Goal: Task Accomplishment & Management: Manage account settings

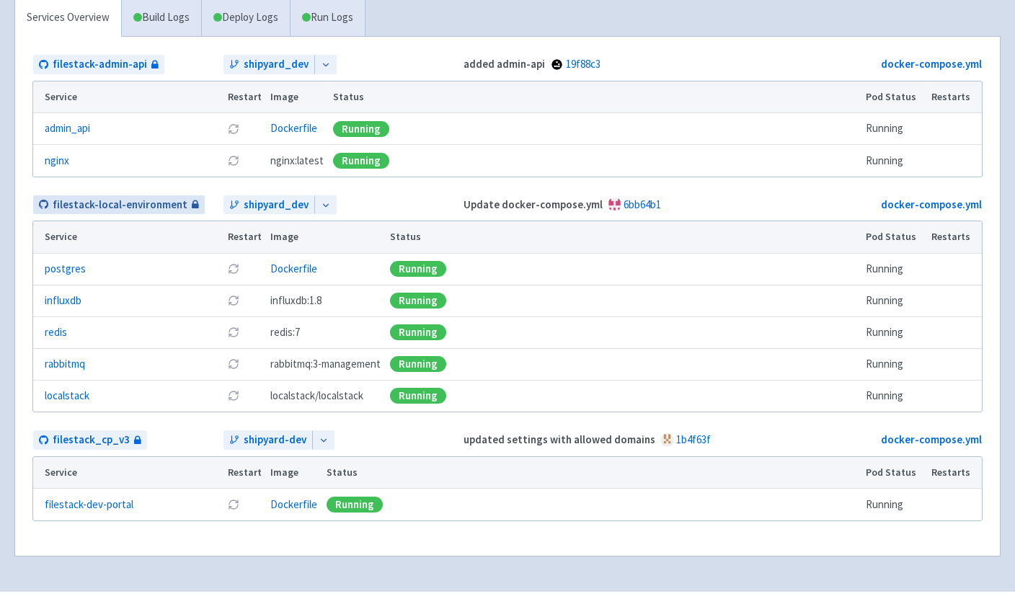
scroll to position [307, 0]
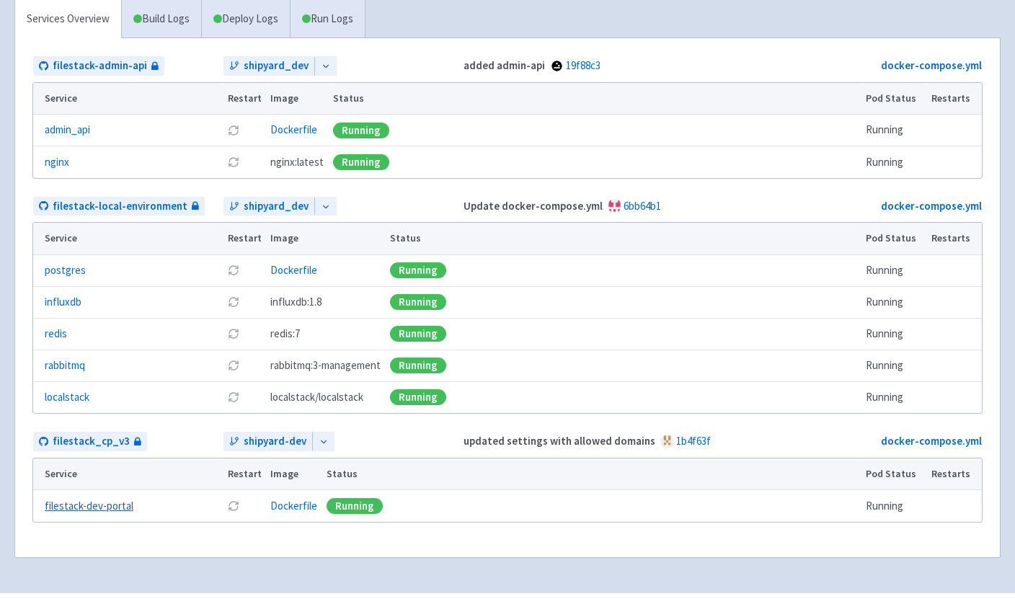
click at [95, 509] on link "filestack-dev-portal" at bounding box center [89, 506] width 89 height 17
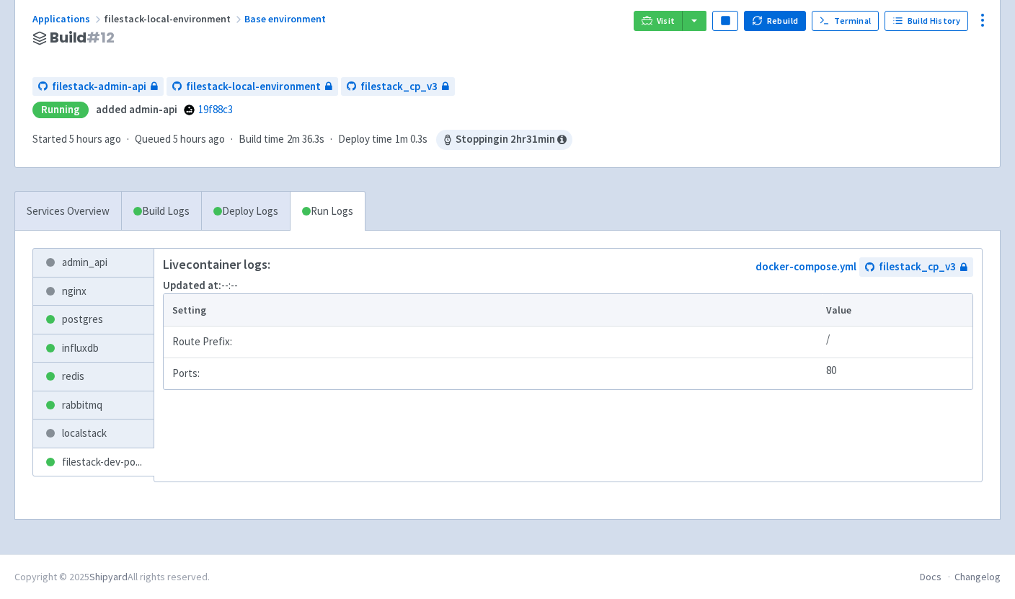
scroll to position [261, 0]
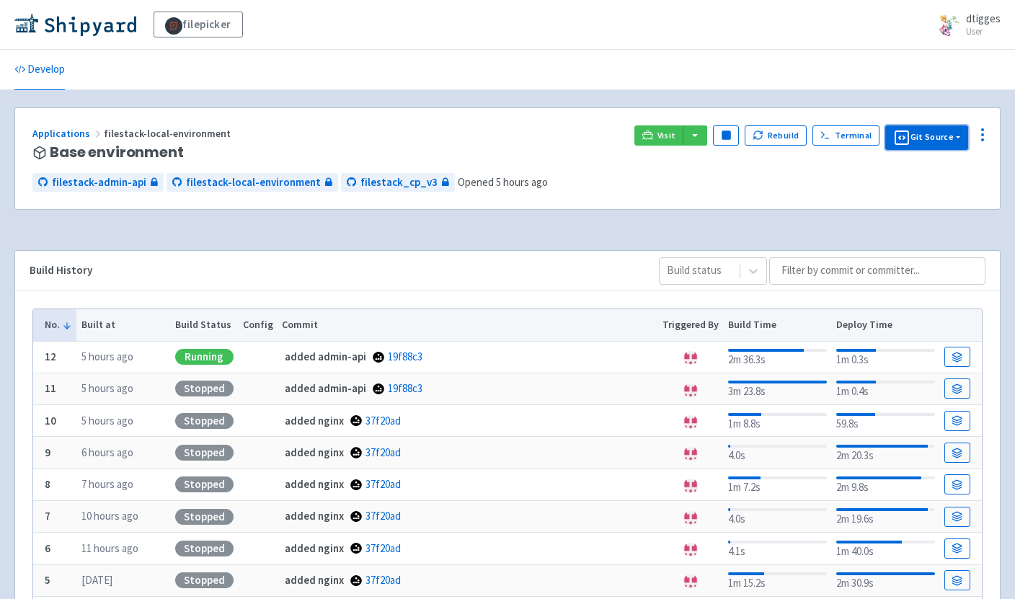
click at [961, 136] on button "Git Source" at bounding box center [926, 137] width 83 height 25
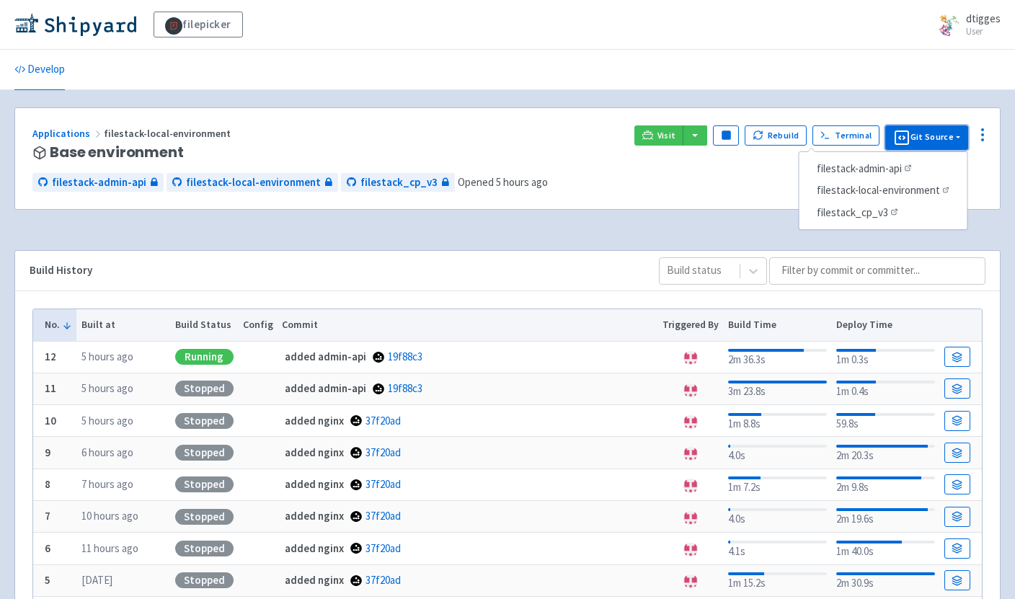
click at [961, 136] on button "Git Source" at bounding box center [926, 137] width 83 height 25
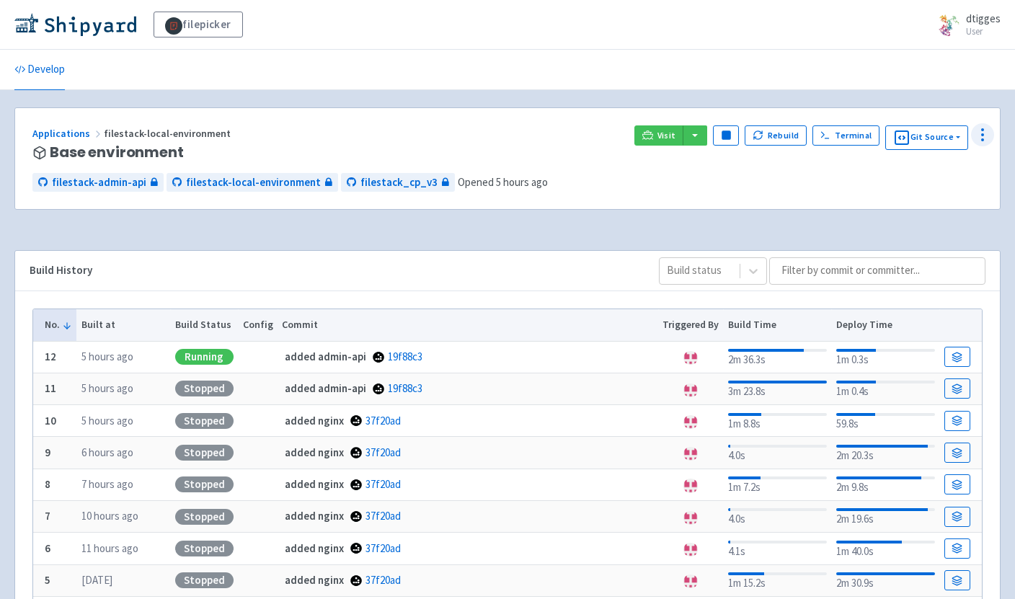
click at [975, 136] on icon at bounding box center [982, 134] width 17 height 17
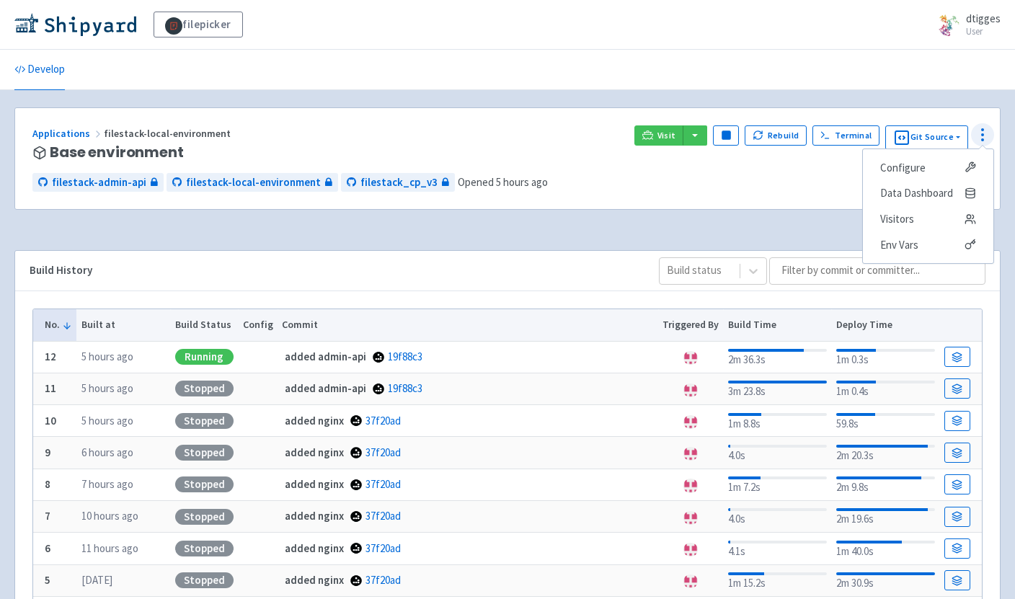
click at [975, 136] on icon at bounding box center [982, 134] width 17 height 17
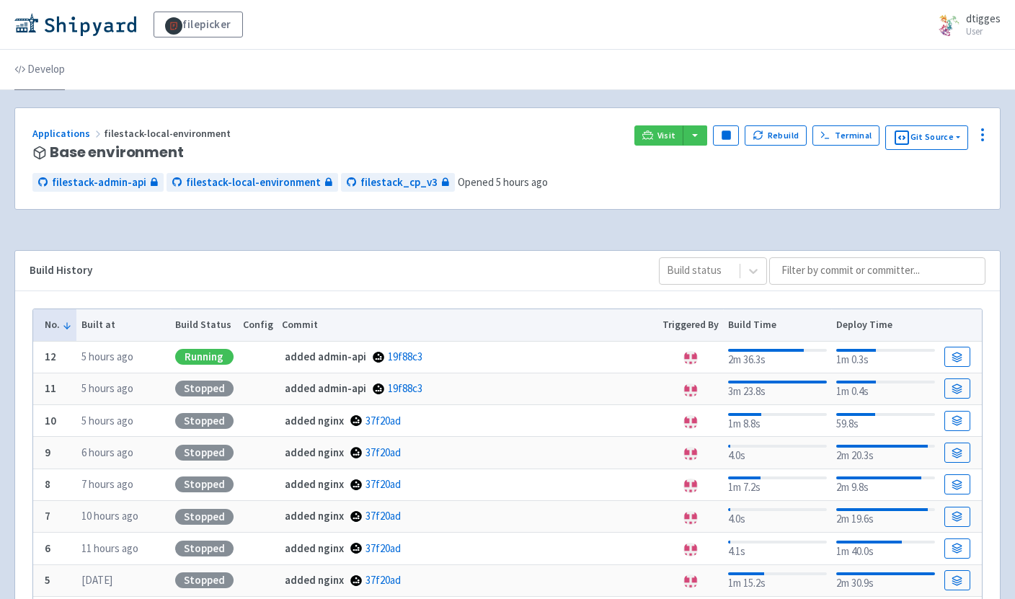
click at [31, 77] on link "Develop" at bounding box center [39, 70] width 50 height 40
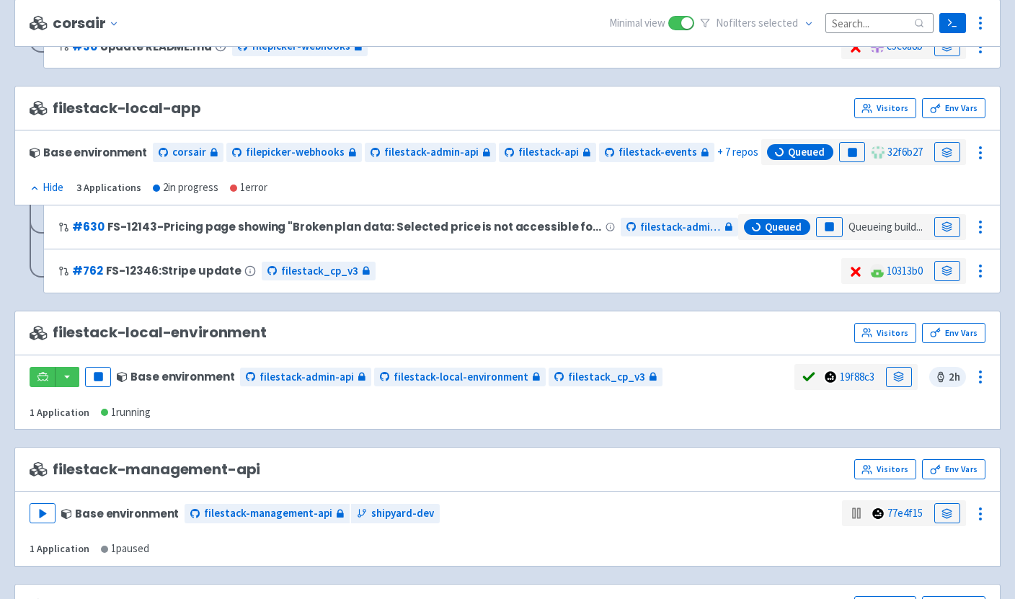
scroll to position [610, 0]
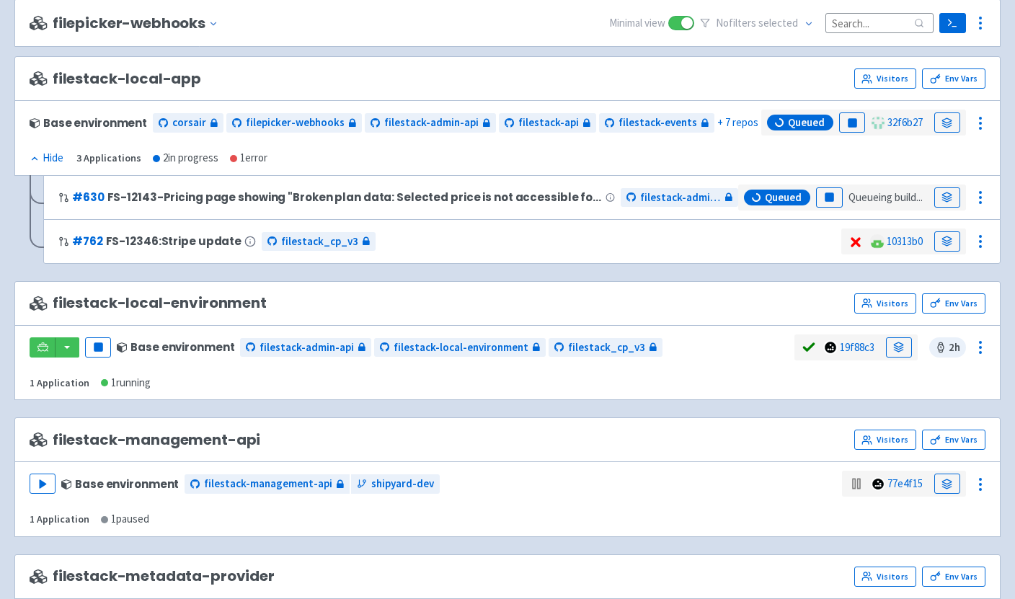
click at [574, 314] on div "filestack-local-environment Visitors Env Vars" at bounding box center [507, 303] width 986 height 45
click at [98, 347] on rect "button" at bounding box center [98, 347] width 8 height 8
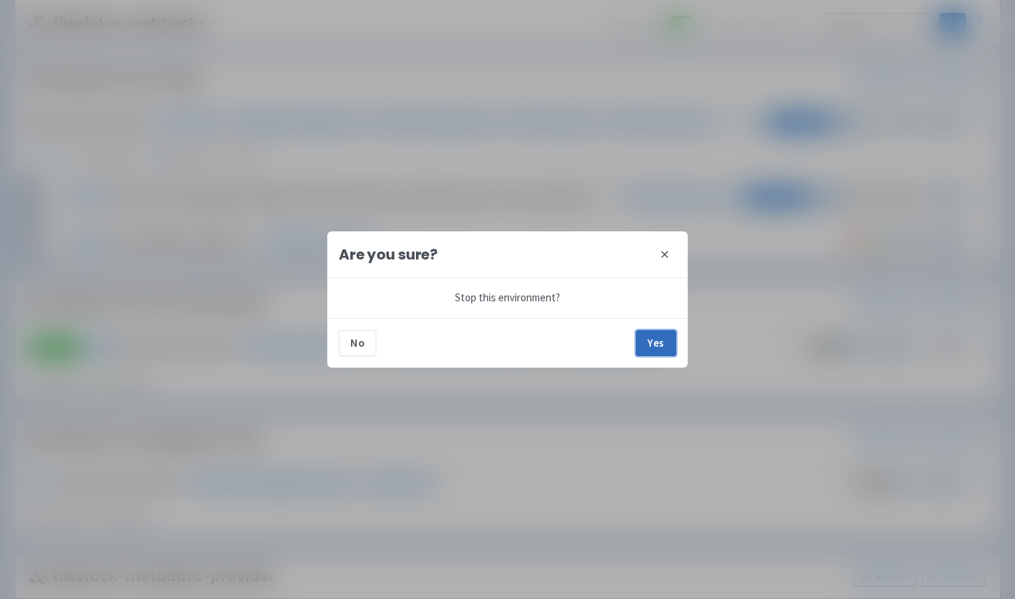
click at [662, 342] on button "Yes" at bounding box center [656, 343] width 40 height 26
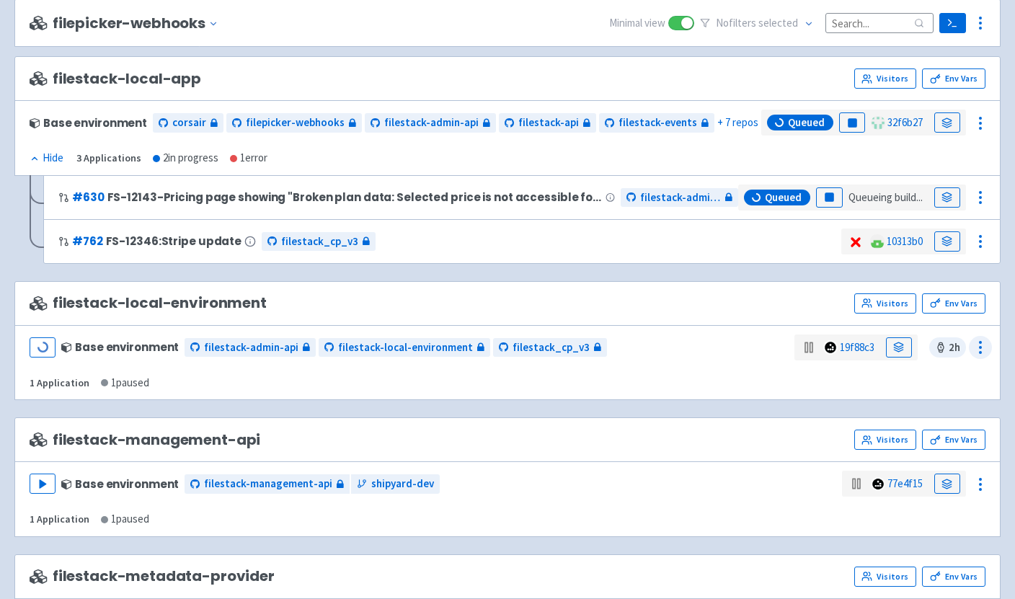
click at [979, 350] on icon at bounding box center [980, 347] width 17 height 17
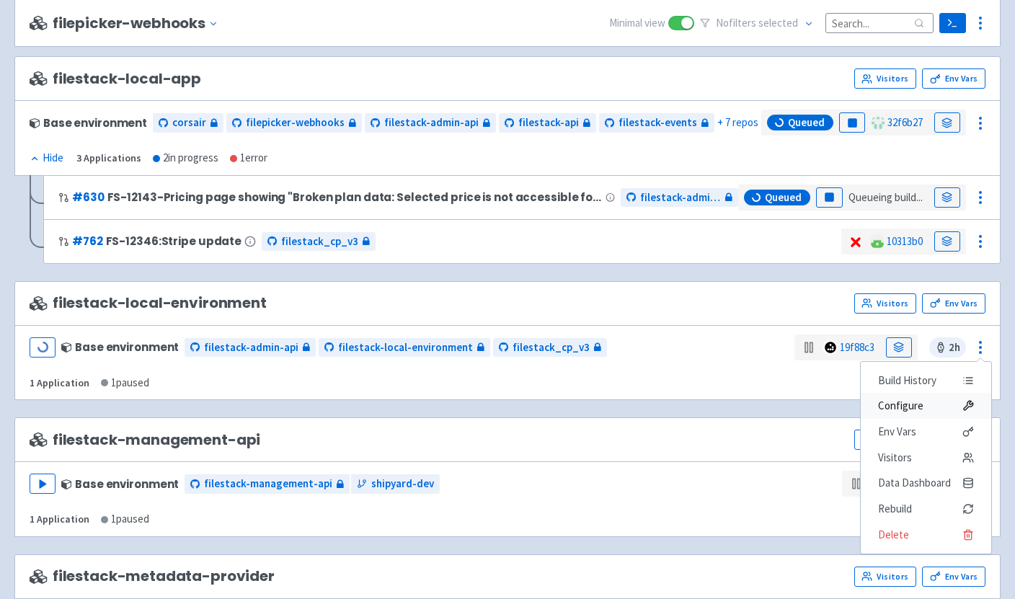
click at [904, 416] on link "Configure" at bounding box center [926, 406] width 130 height 26
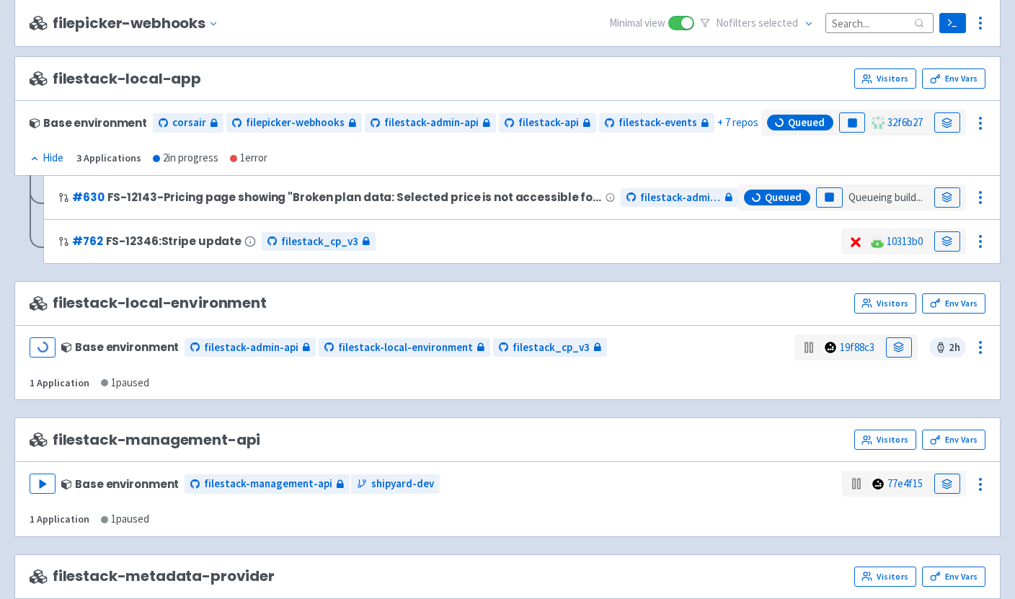
click at [904, 416] on div "content-intelligence-api Visitors Env Vars Base environment content-intelligenc…" at bounding box center [507, 496] width 986 height 1787
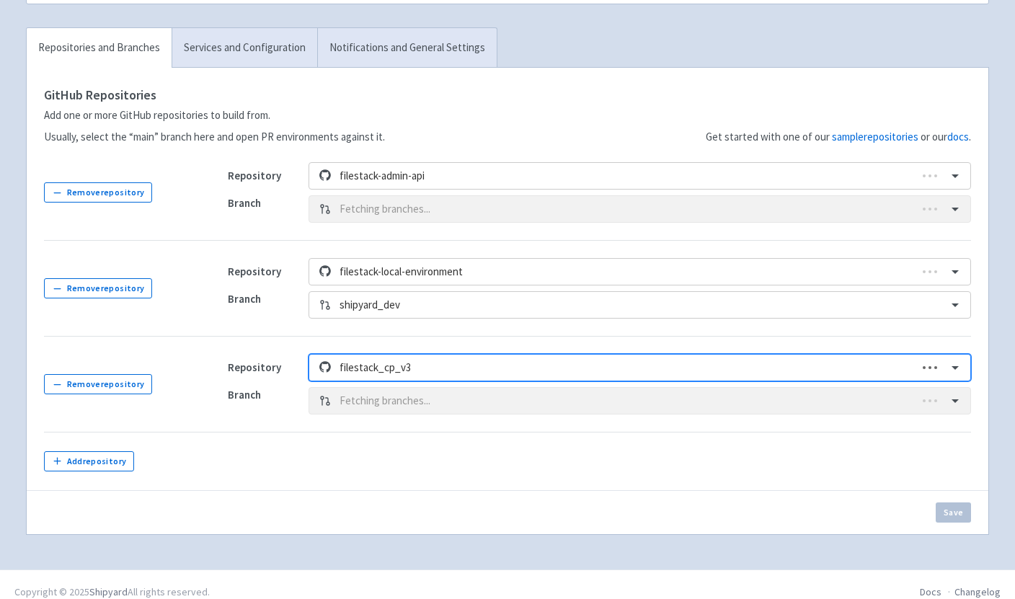
scroll to position [176, 0]
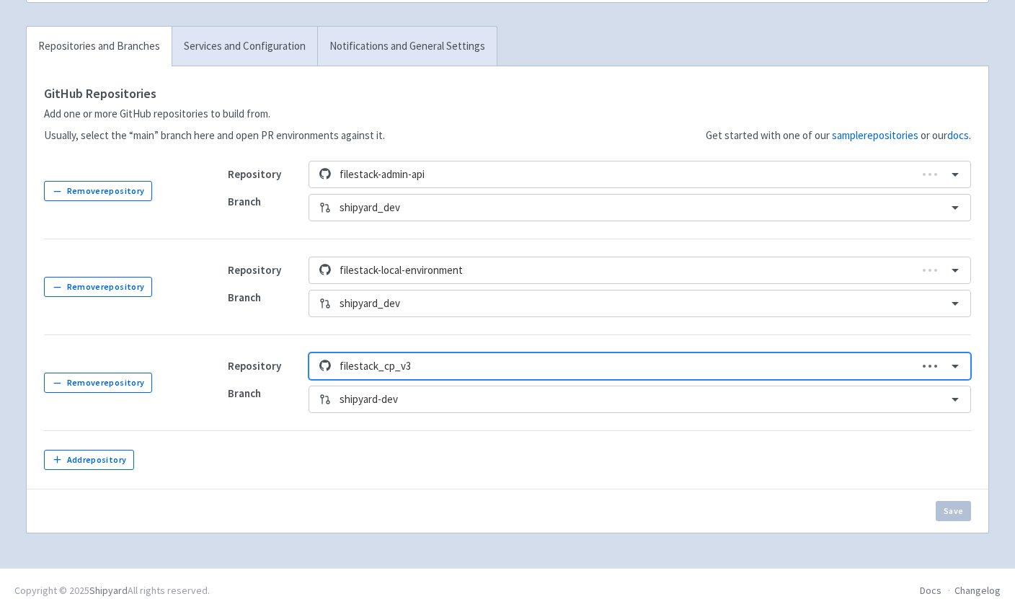
click at [262, 246] on td "Repository filestack-local-environment Branch shipyard_dev" at bounding box center [590, 287] width 760 height 96
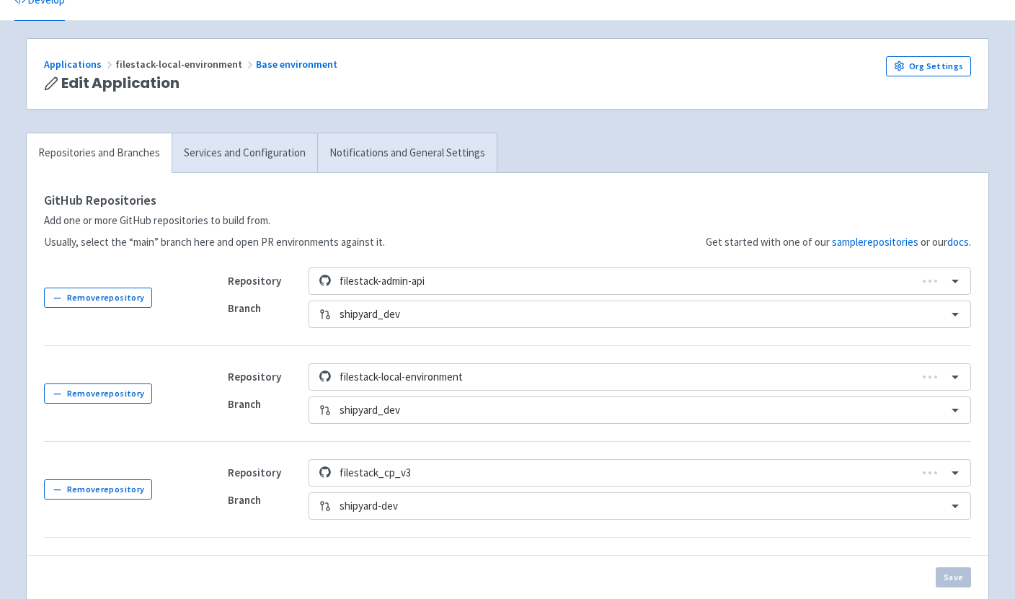
scroll to position [0, 0]
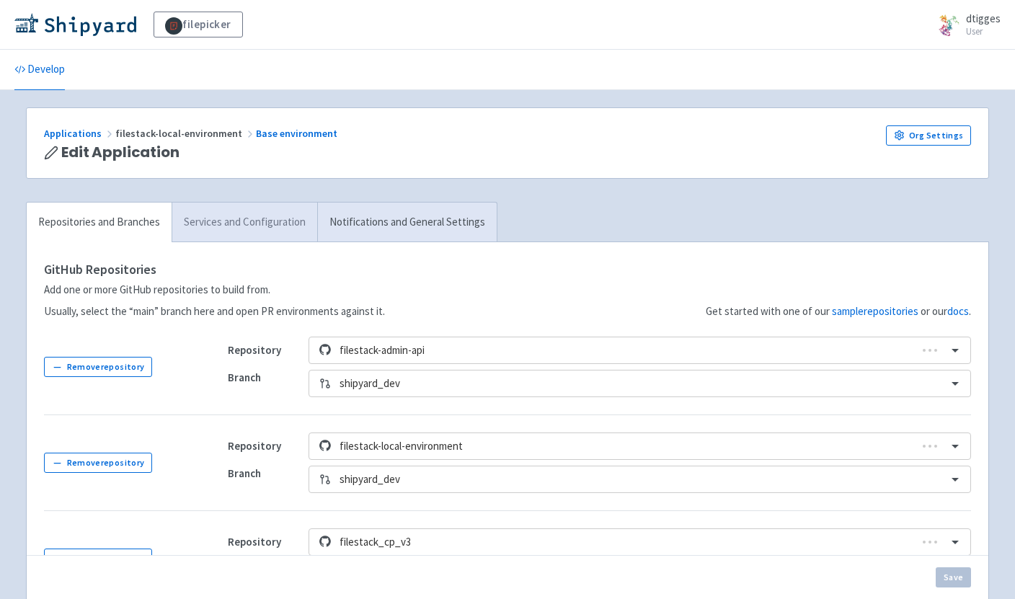
click at [249, 234] on link "Services and Configuration" at bounding box center [245, 223] width 146 height 40
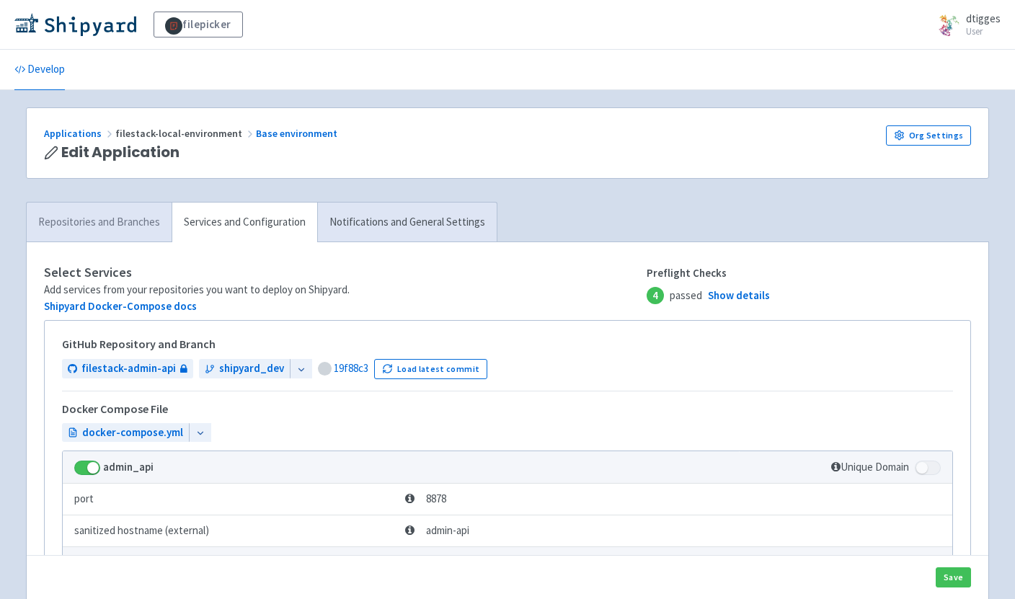
click at [146, 228] on link "Repositories and Branches" at bounding box center [99, 223] width 145 height 40
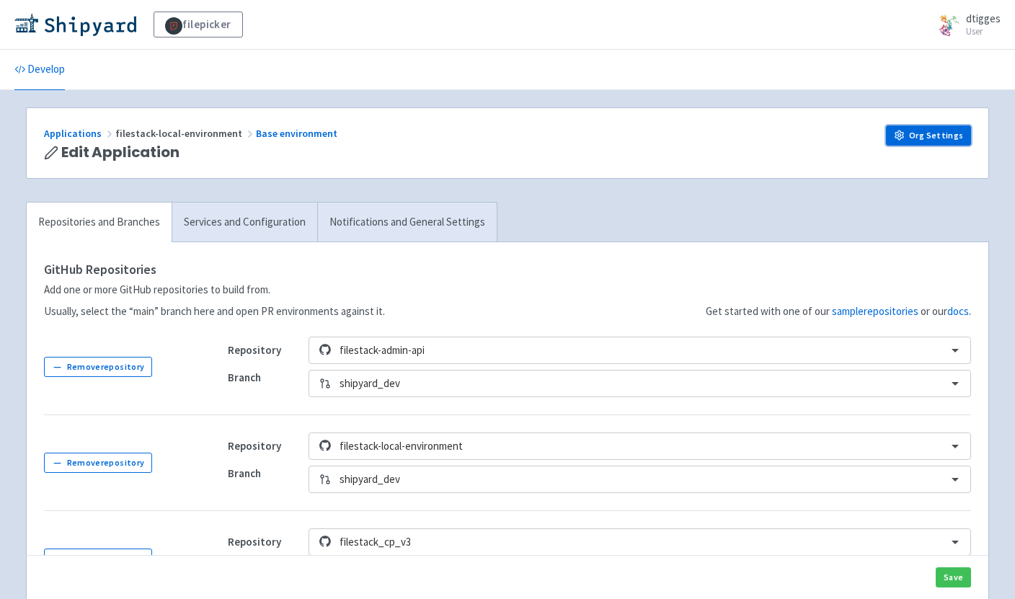
click at [917, 137] on link "Org Settings" at bounding box center [928, 135] width 85 height 20
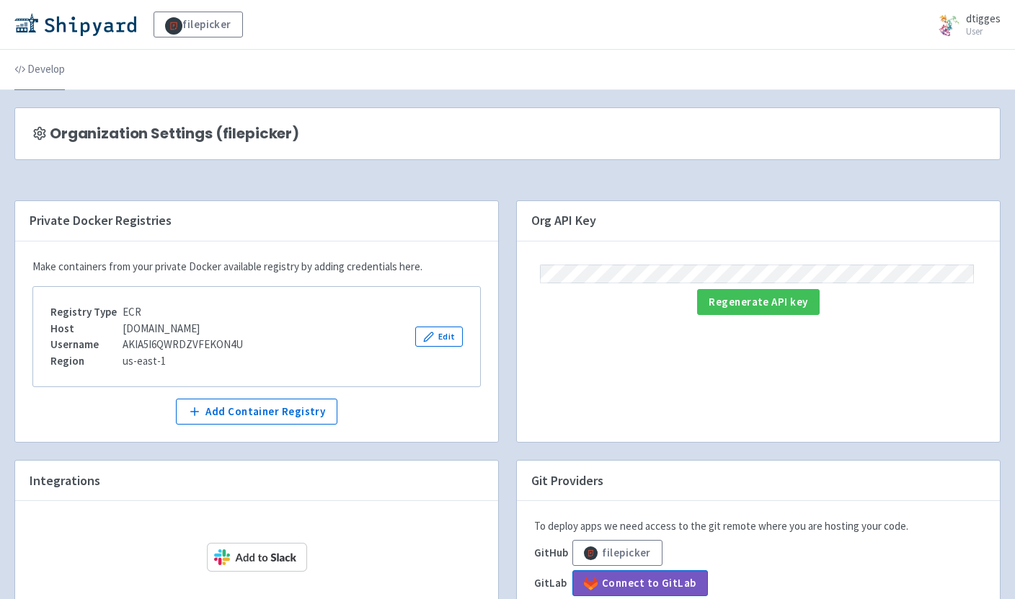
click at [57, 84] on link "Develop" at bounding box center [39, 70] width 50 height 40
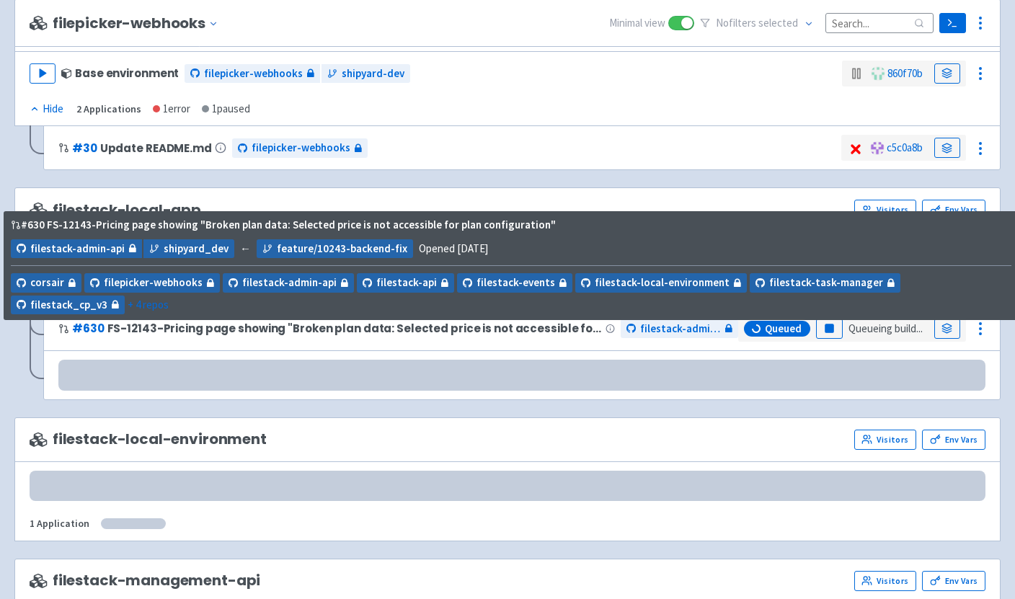
scroll to position [480, 0]
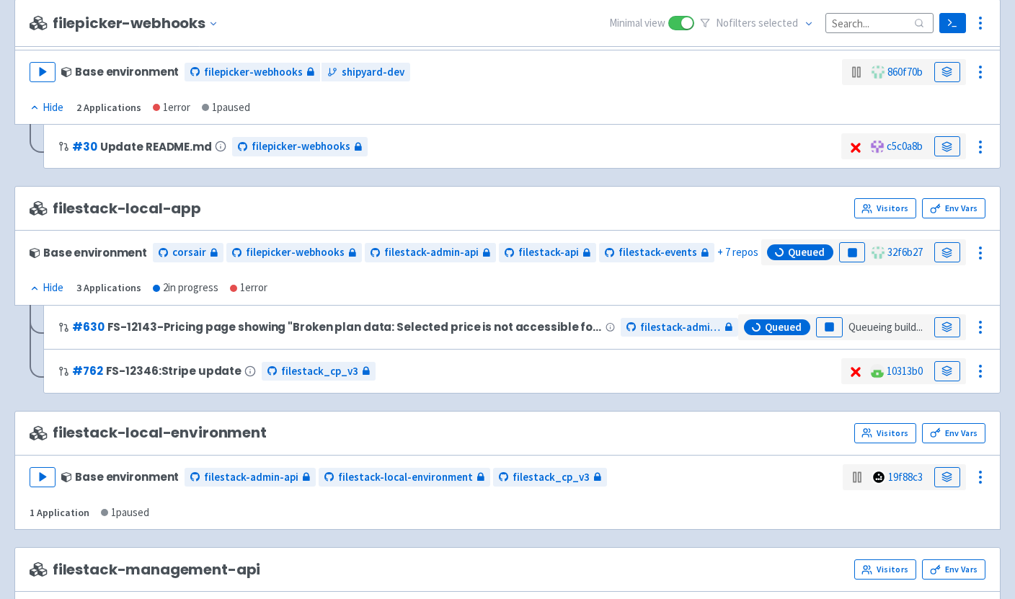
click at [218, 428] on span "filestack-local-environment" at bounding box center [148, 432] width 237 height 17
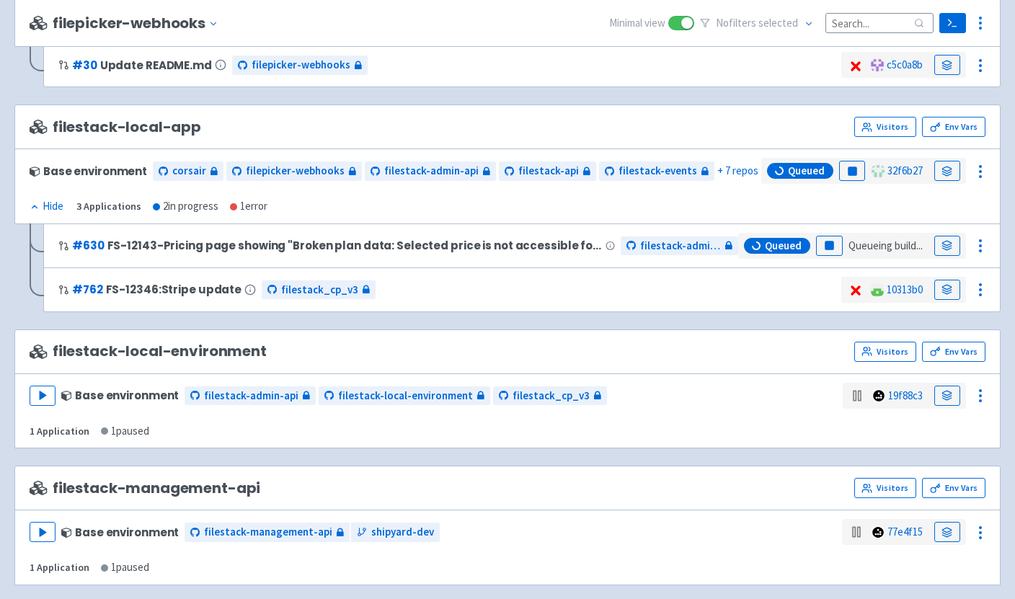
scroll to position [571, 0]
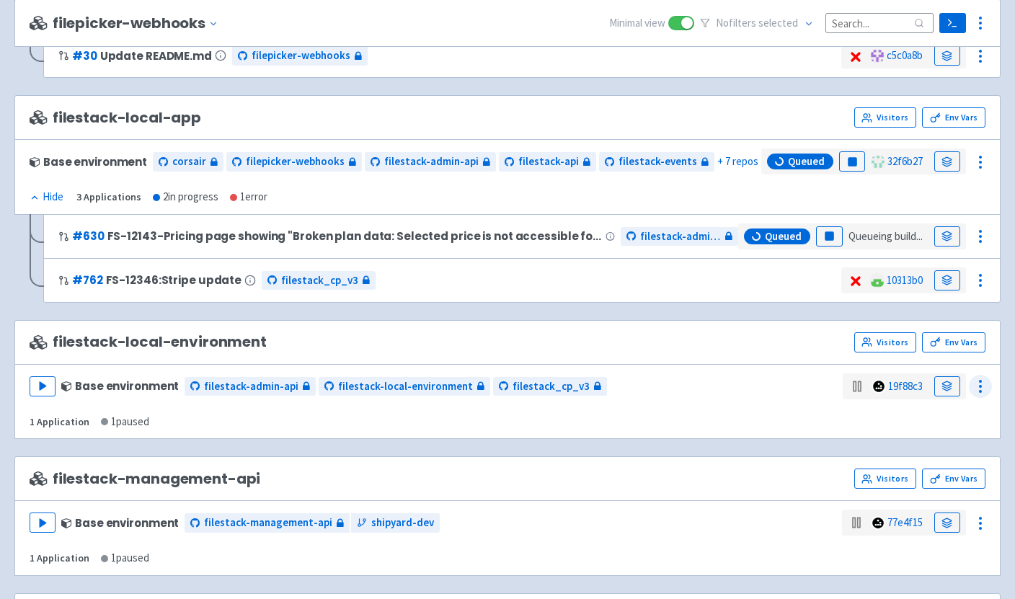
click at [980, 382] on circle at bounding box center [979, 381] width 1 height 1
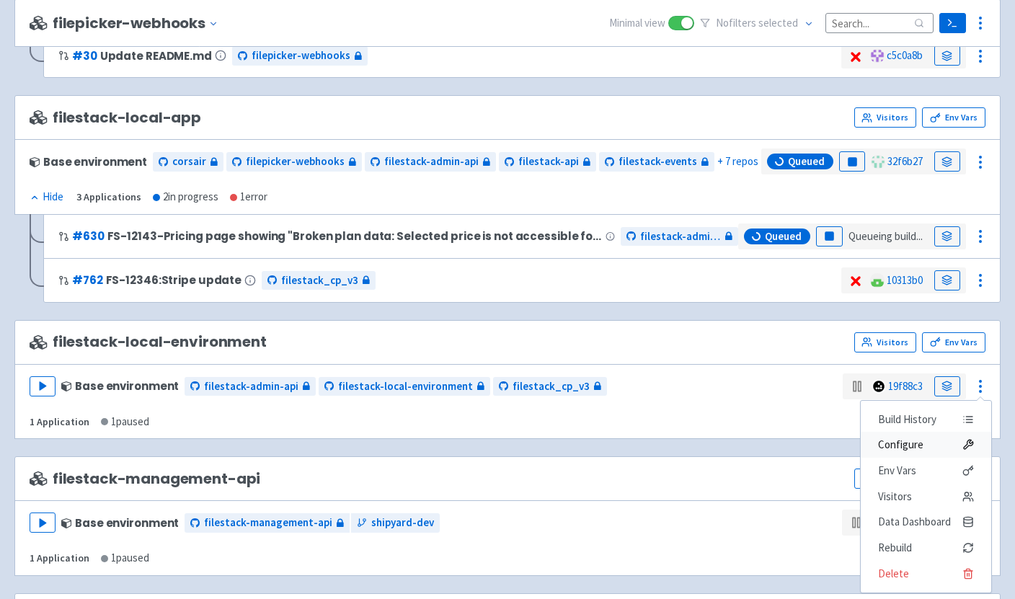
click at [925, 446] on span "Configure" at bounding box center [926, 445] width 96 height 20
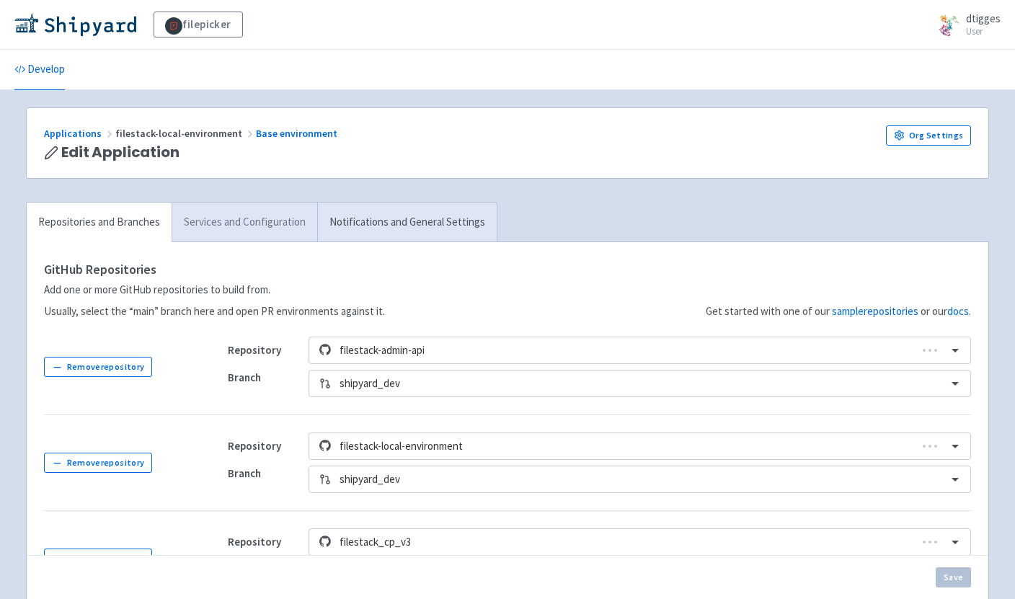
click at [213, 208] on link "Services and Configuration" at bounding box center [245, 223] width 146 height 40
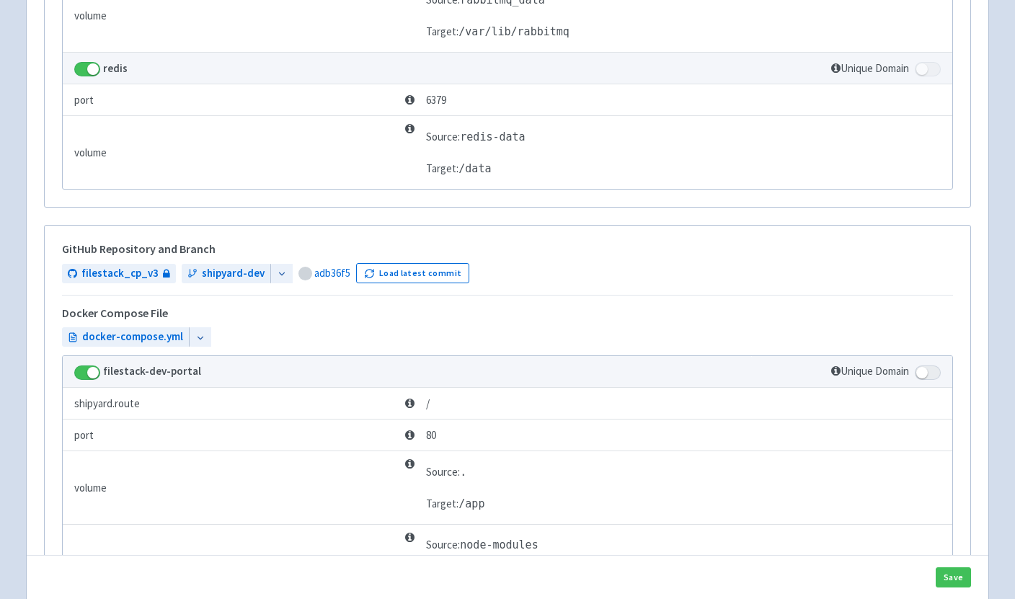
scroll to position [1617, 0]
click at [391, 270] on button "Load latest commit" at bounding box center [412, 274] width 113 height 20
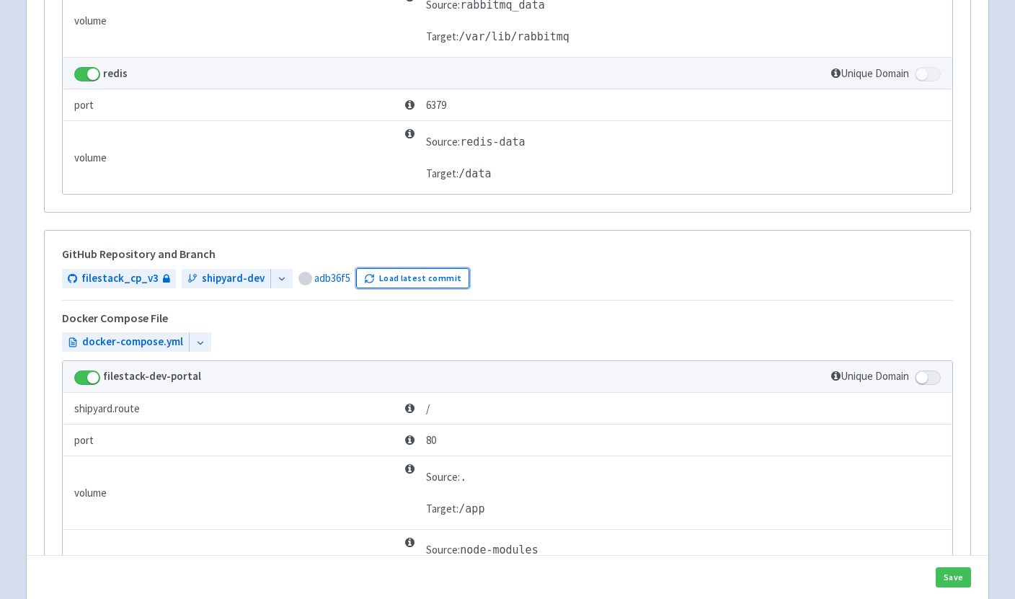
scroll to position [2171, 0]
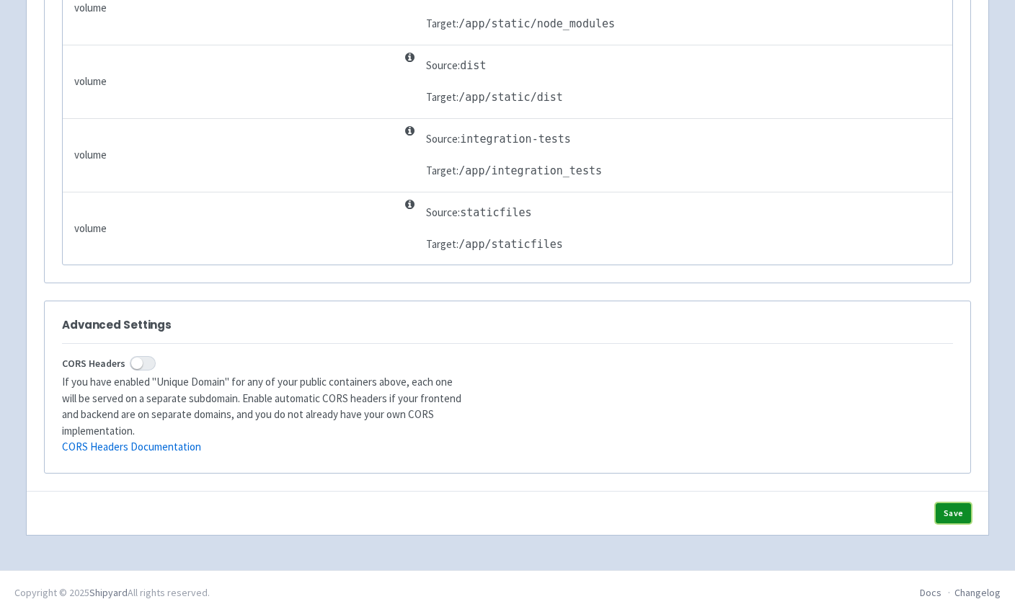
click at [953, 505] on button "Save" at bounding box center [952, 513] width 35 height 20
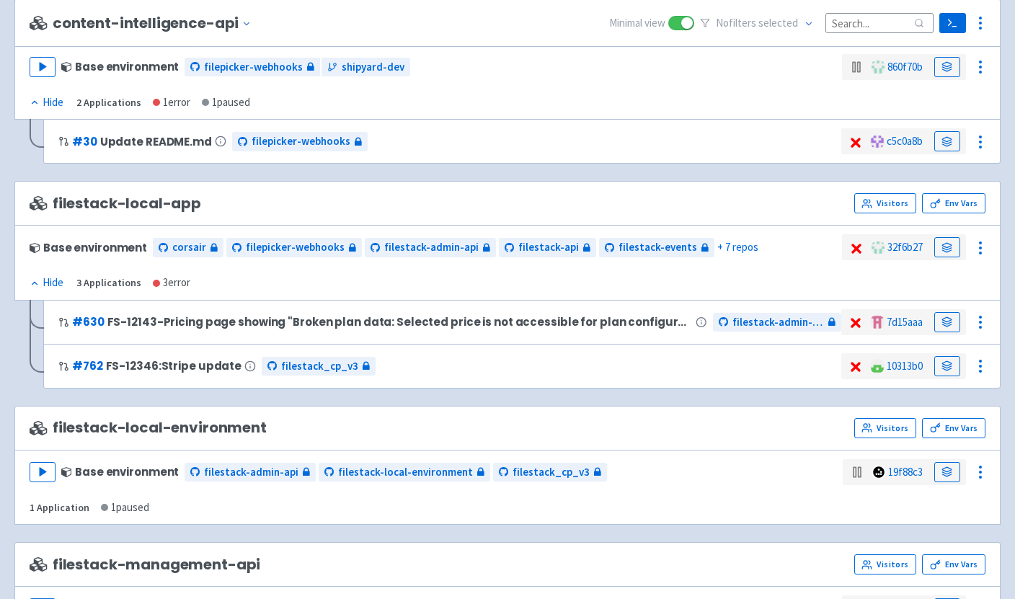
scroll to position [517, 0]
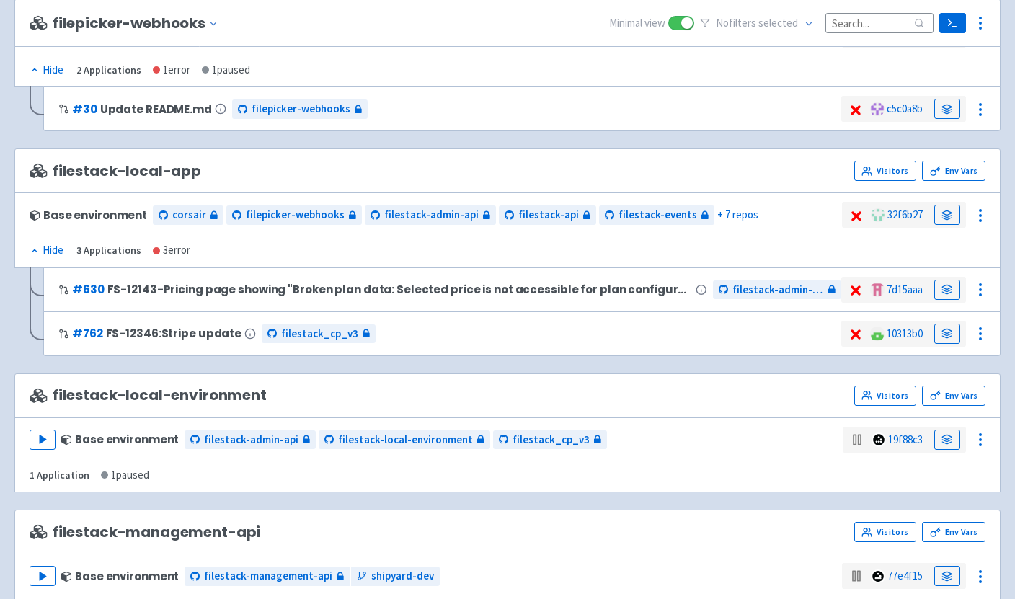
click at [774, 409] on div "filestack-local-environment Visitors Env Vars" at bounding box center [507, 395] width 986 height 45
click at [984, 434] on icon at bounding box center [980, 439] width 17 height 17
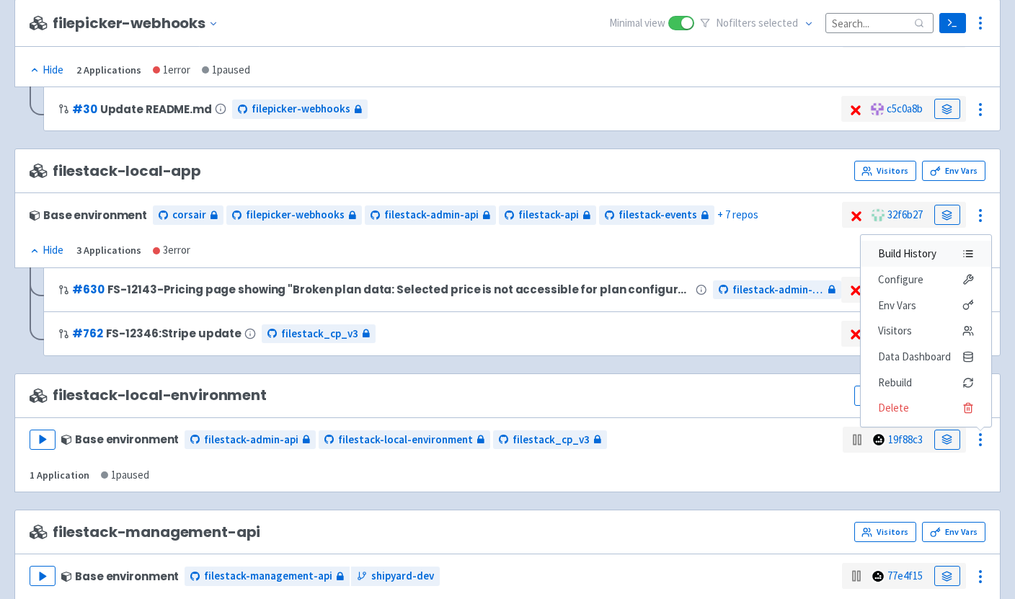
click at [911, 257] on span "Build History" at bounding box center [907, 254] width 58 height 20
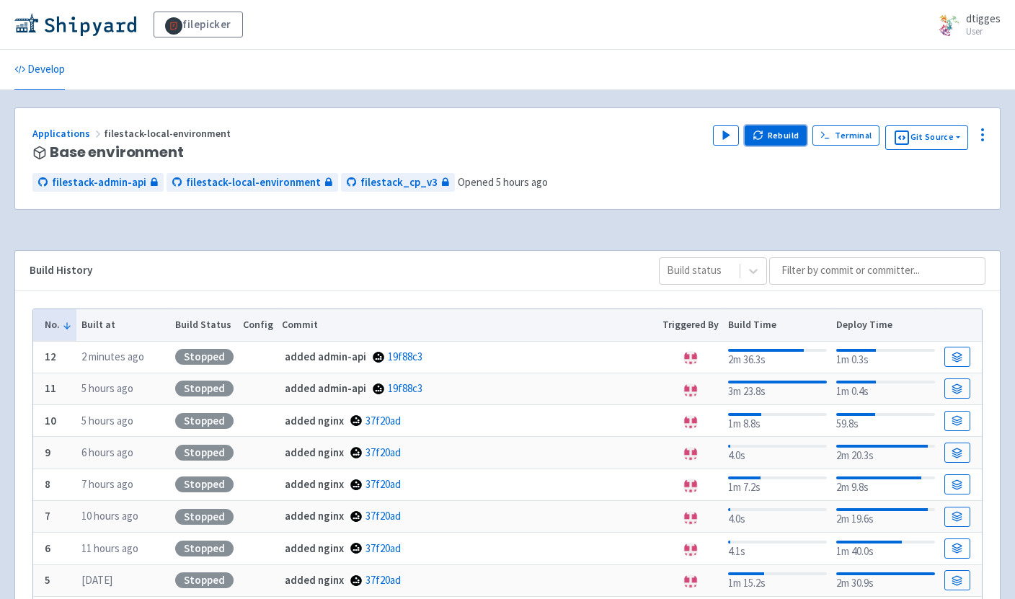
click at [766, 139] on button "Rebuild" at bounding box center [775, 135] width 62 height 20
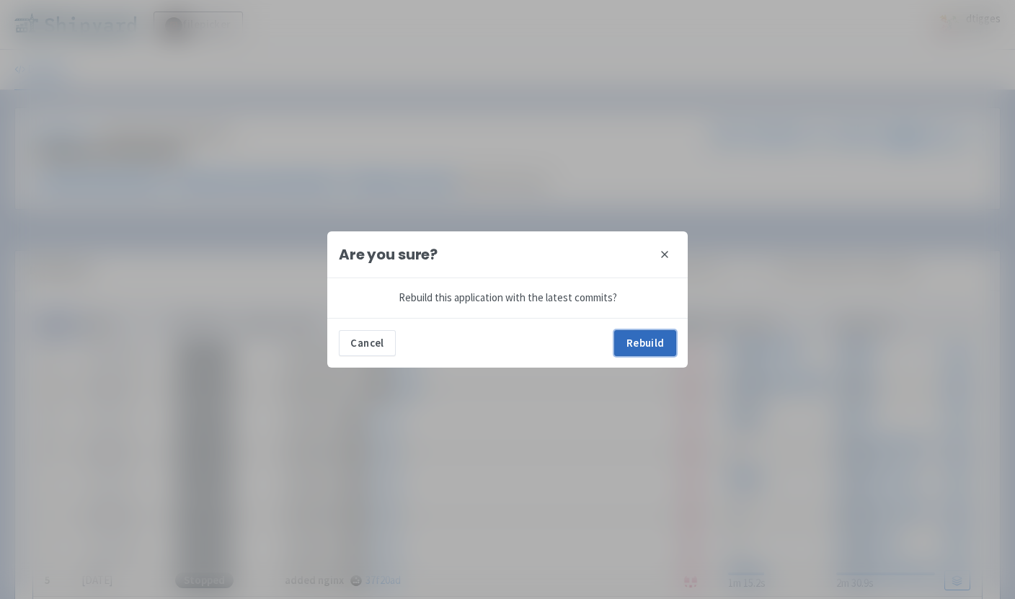
click at [654, 339] on button "Rebuild" at bounding box center [645, 343] width 62 height 26
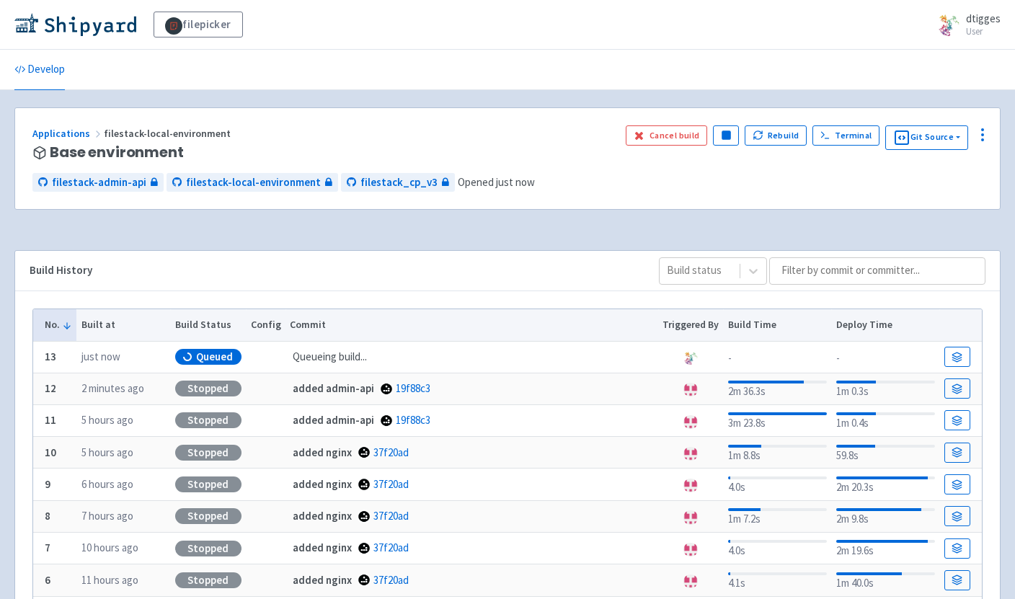
click at [973, 143] on button at bounding box center [982, 134] width 23 height 23
click at [932, 225] on span "Visitors" at bounding box center [928, 219] width 96 height 20
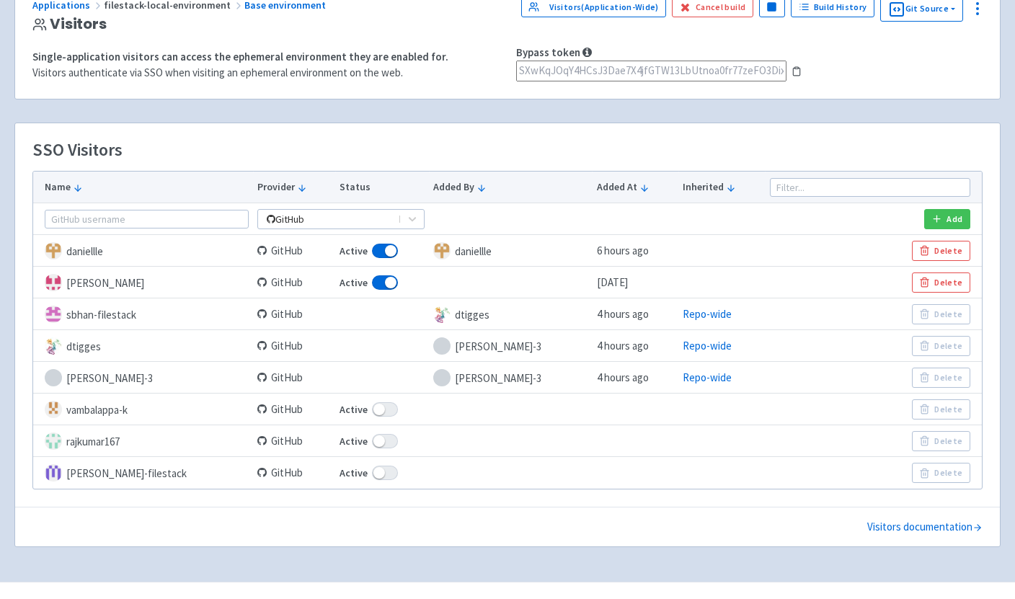
scroll to position [138, 0]
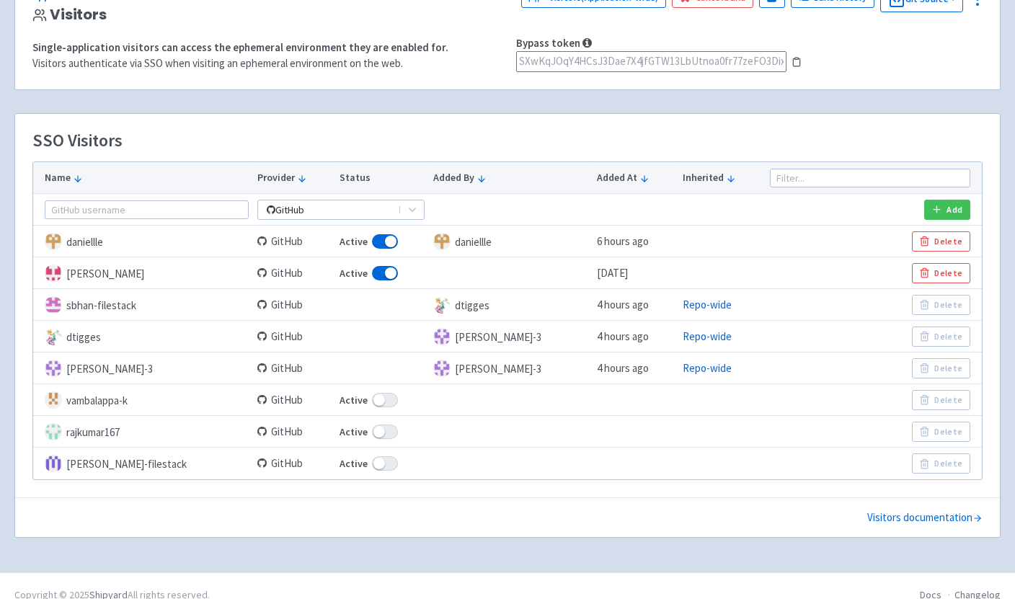
click at [262, 283] on td "GitHub" at bounding box center [294, 273] width 82 height 32
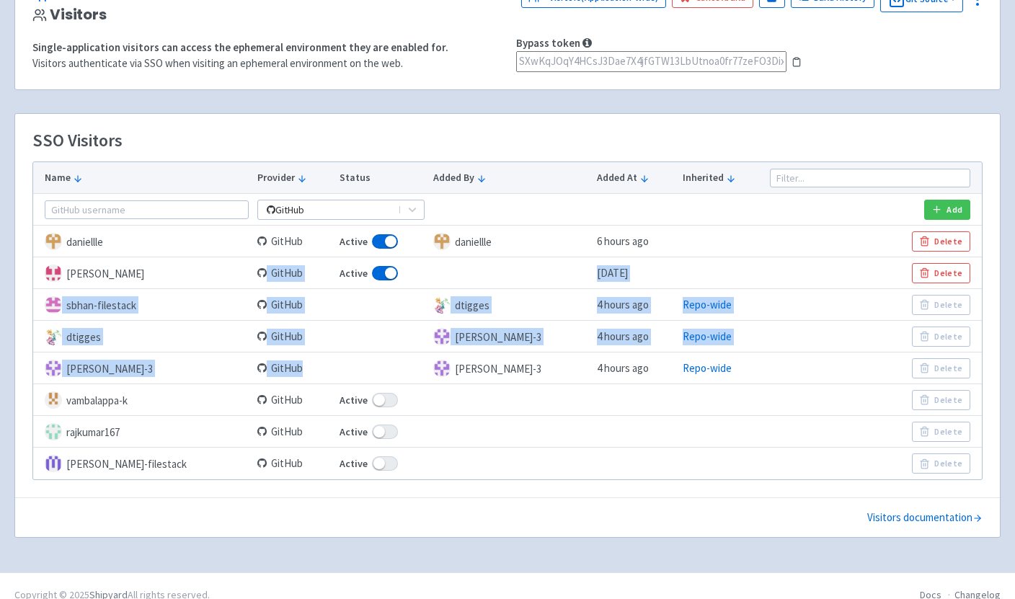
drag, startPoint x: 246, startPoint y: 279, endPoint x: 338, endPoint y: 372, distance: 130.5
click at [338, 372] on tbody "GitHub Add daniellle GitHub Active daniellle 6 hours ago Delete selwin-sangha G…" at bounding box center [507, 336] width 948 height 285
click at [338, 372] on td at bounding box center [382, 368] width 94 height 32
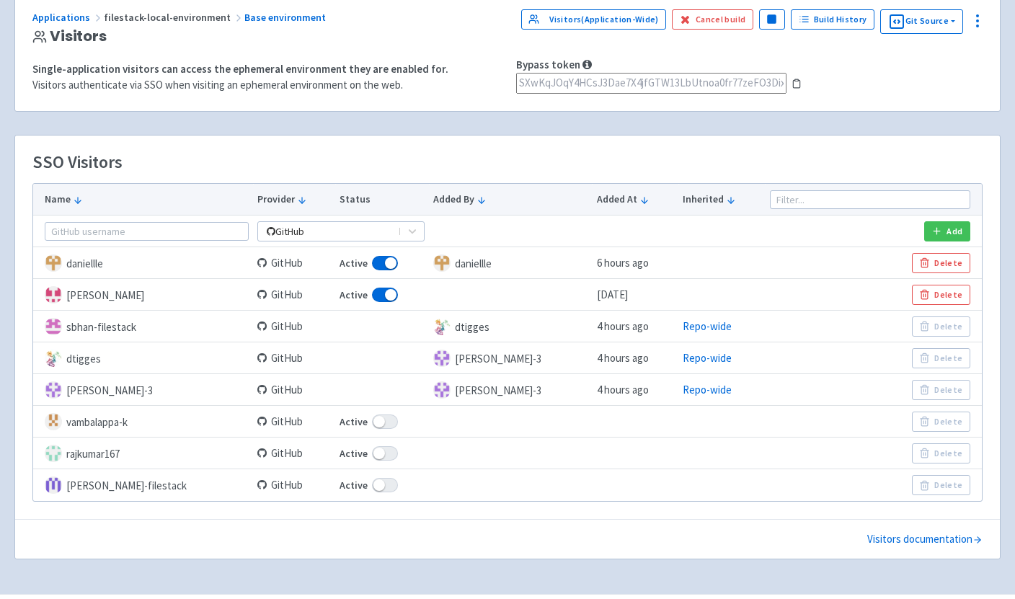
scroll to position [0, 0]
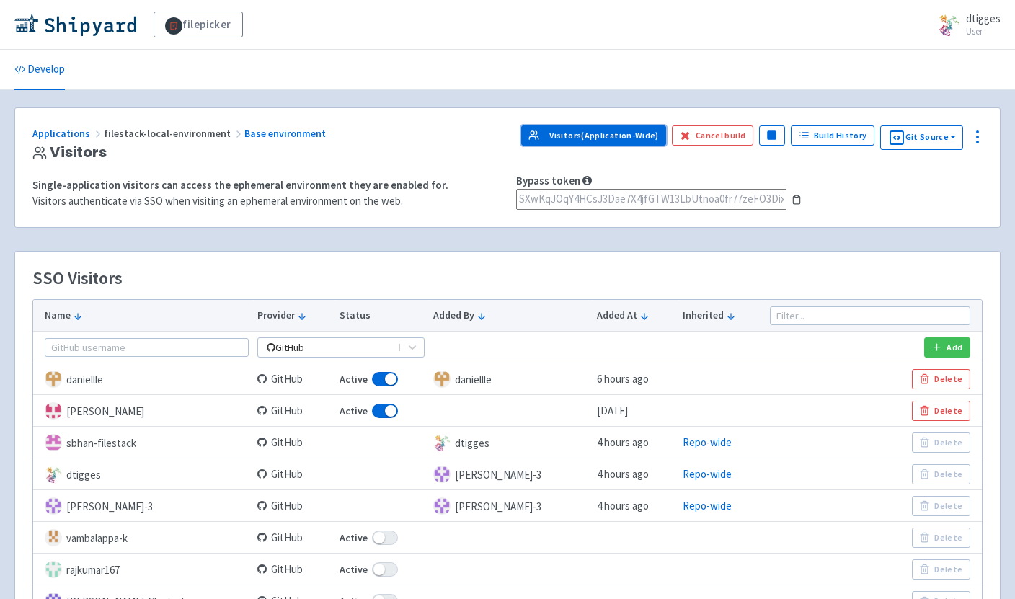
click at [564, 133] on link "Visitors (Application-Wide)" at bounding box center [594, 135] width 146 height 20
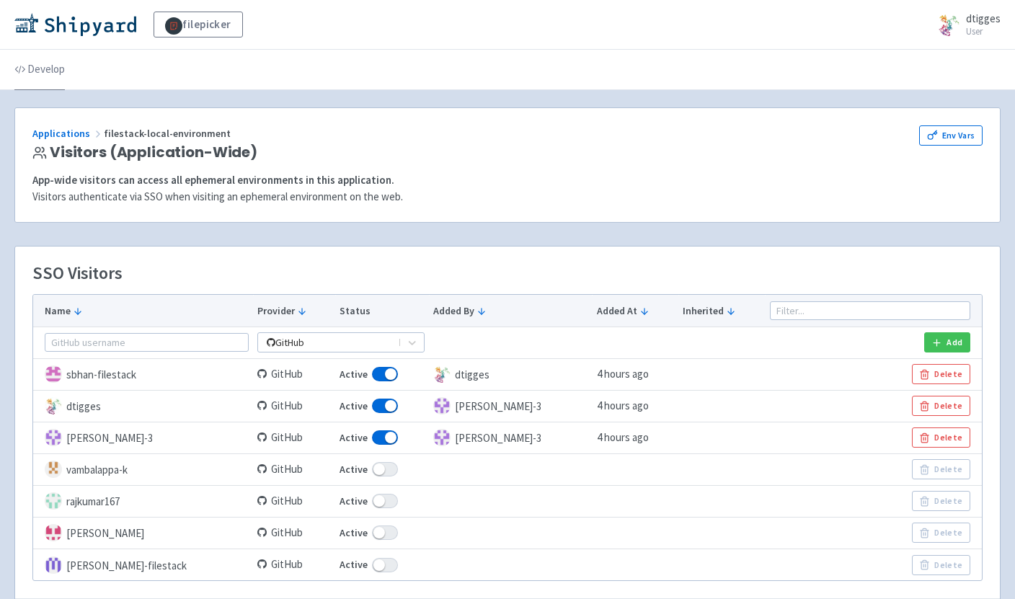
click at [37, 66] on link "Develop" at bounding box center [39, 70] width 50 height 40
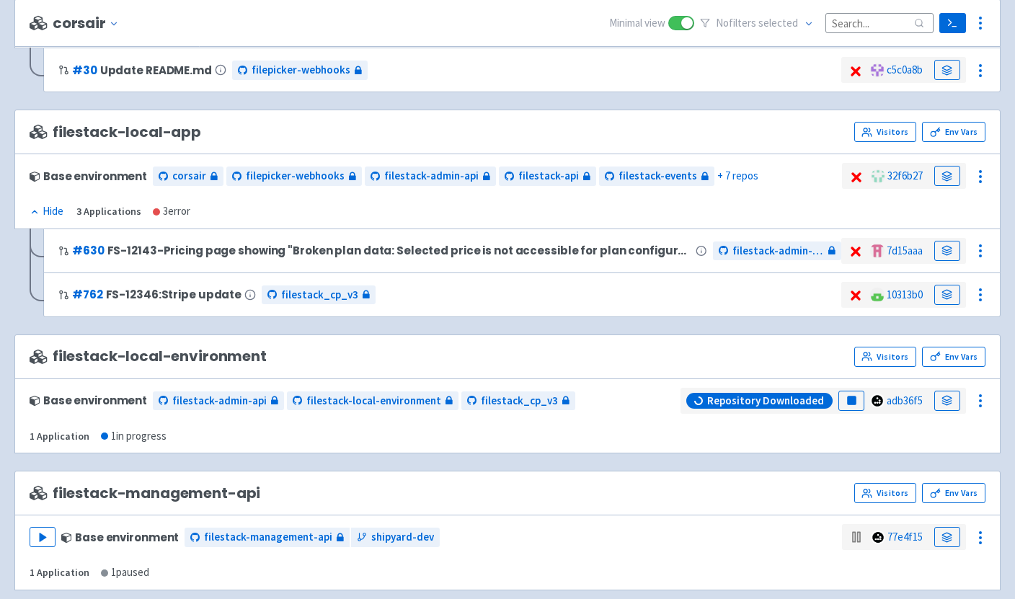
scroll to position [596, 0]
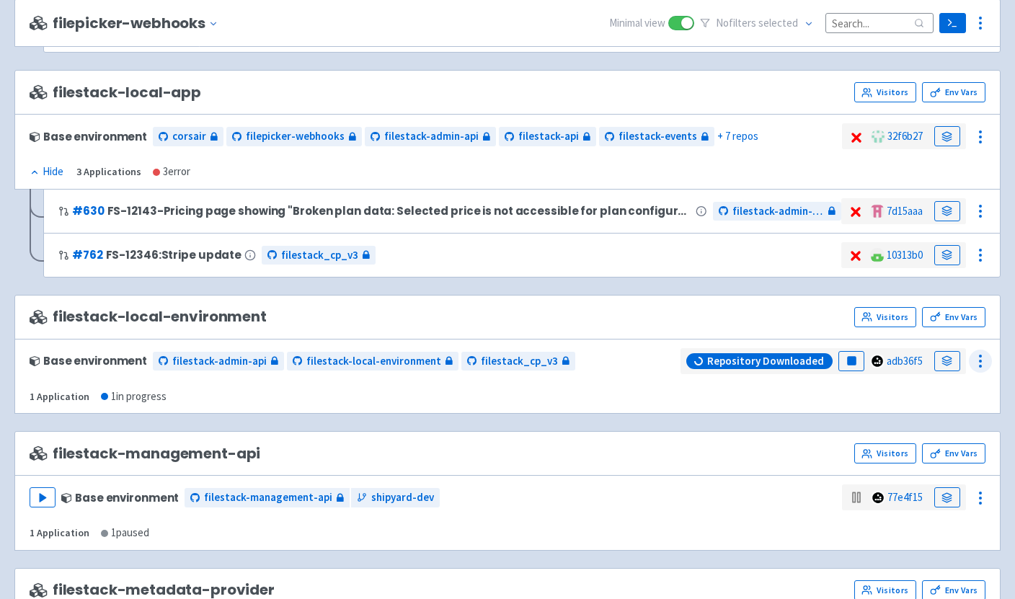
click at [984, 361] on icon at bounding box center [980, 360] width 17 height 17
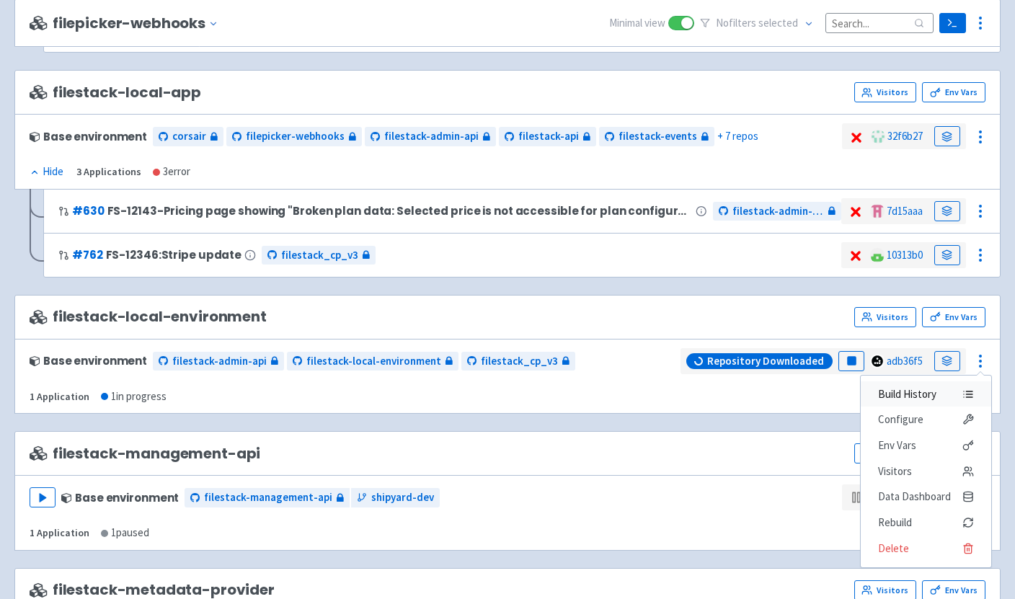
click at [937, 392] on span "Build History" at bounding box center [926, 394] width 96 height 20
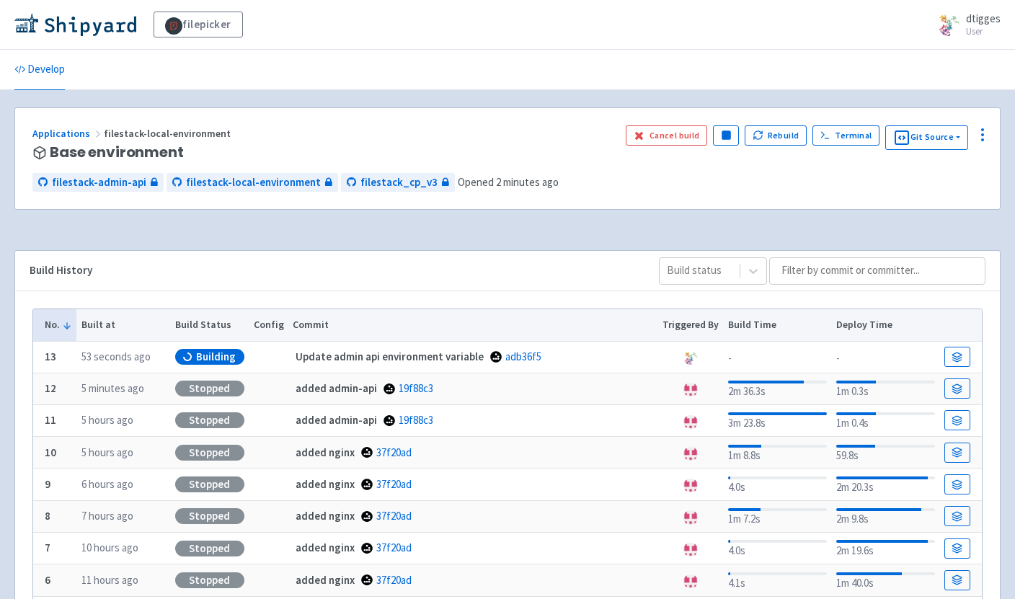
drag, startPoint x: 607, startPoint y: 244, endPoint x: 593, endPoint y: 208, distance: 37.9
click at [593, 209] on div "Applications filestack-local-environment Base environment Cancel build Pause Re…" at bounding box center [507, 449] width 986 height 685
click at [593, 208] on div "Applications filestack-local-environment Base environment Cancel build Pause Re…" at bounding box center [507, 159] width 984 height 102
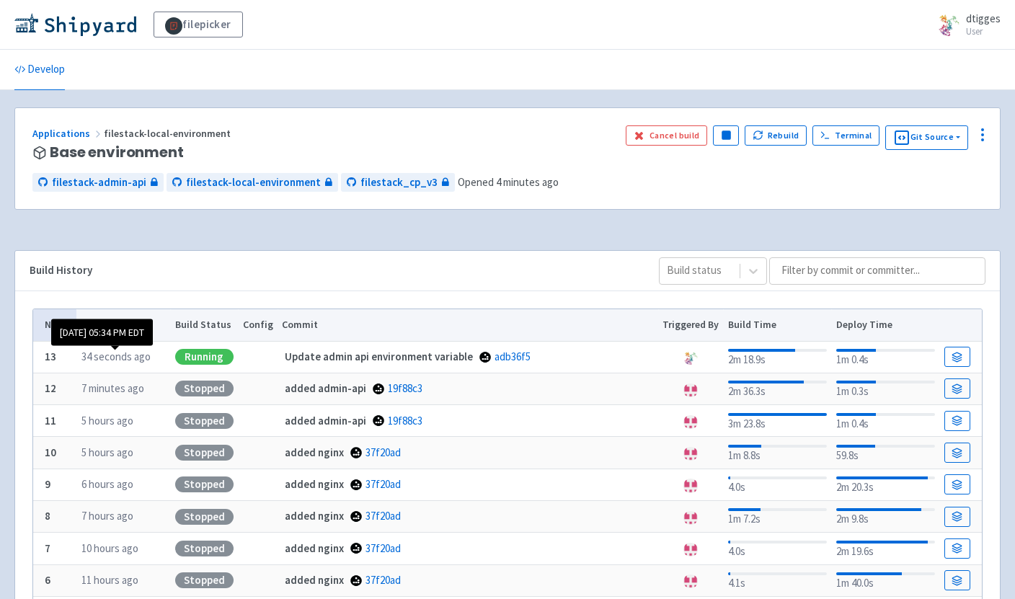
click at [125, 360] on time "34 seconds ago" at bounding box center [115, 357] width 69 height 14
click at [53, 79] on link "Develop" at bounding box center [39, 70] width 50 height 40
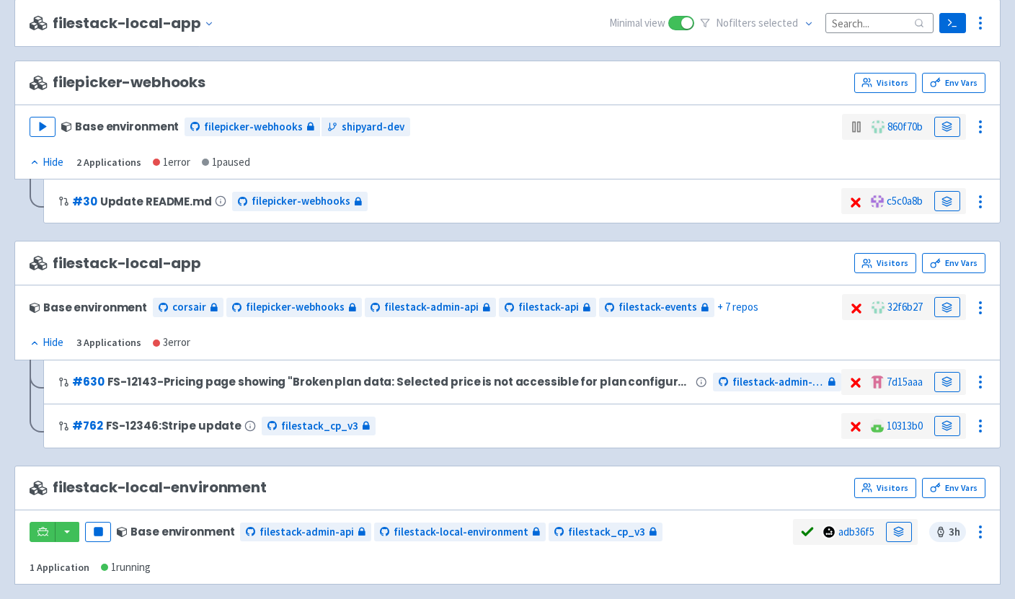
scroll to position [783, 0]
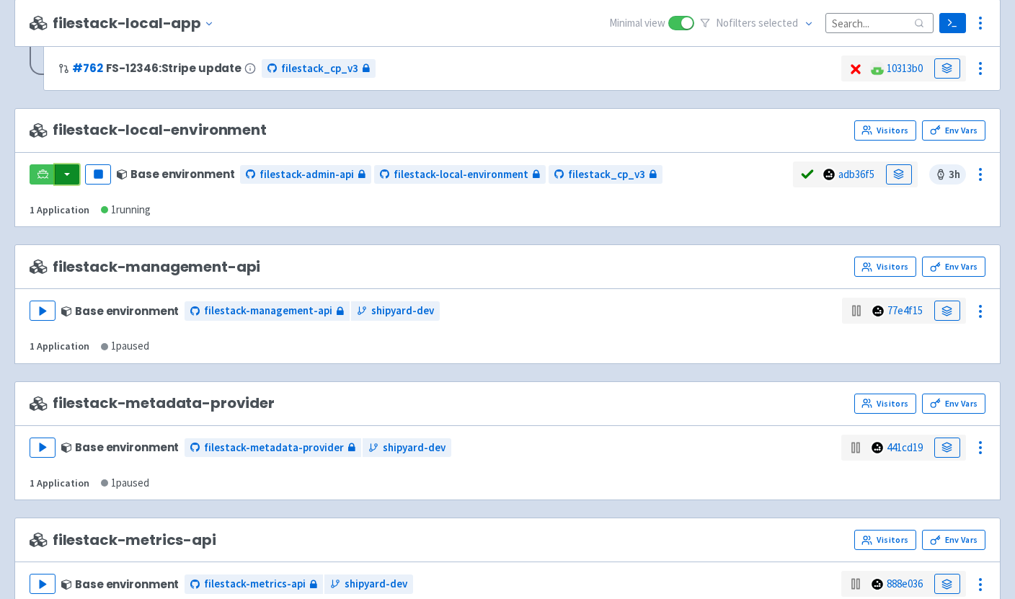
click at [68, 172] on button "button" at bounding box center [67, 174] width 25 height 20
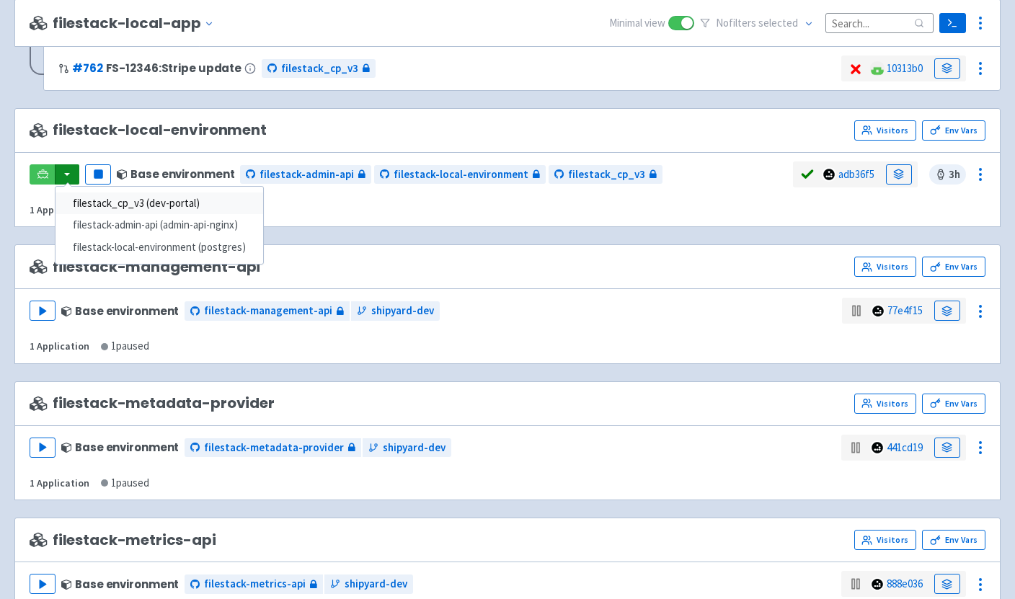
click at [141, 205] on link "filestack_cp_v3 (dev-portal)" at bounding box center [159, 203] width 208 height 22
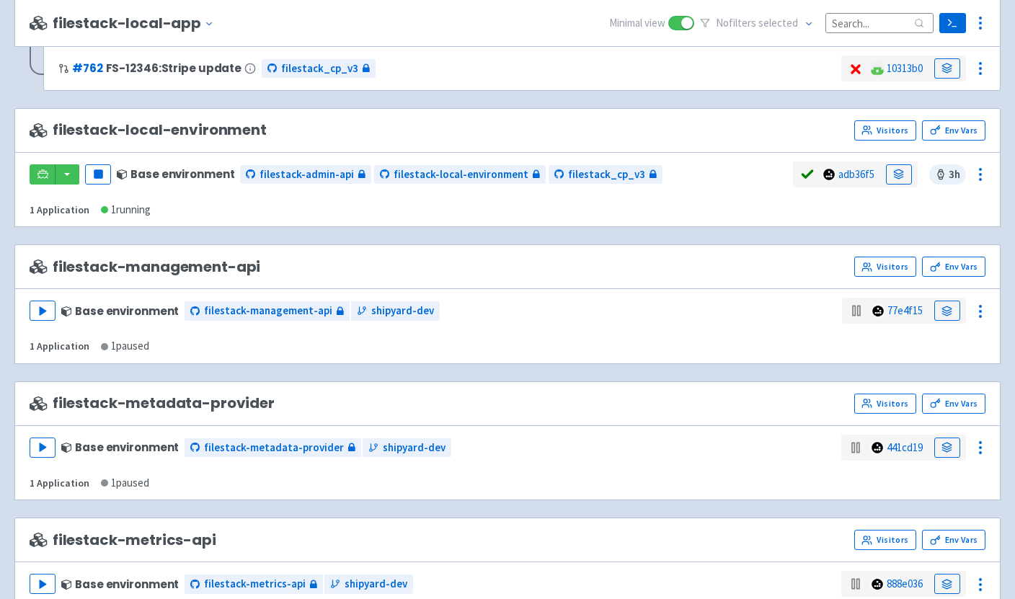
click at [972, 156] on div "filestack_cp_v3 (dev-portal) filestack-admin-api (admin-api-nginx) filestack-lo…" at bounding box center [507, 190] width 986 height 76
click at [979, 167] on icon at bounding box center [980, 174] width 17 height 17
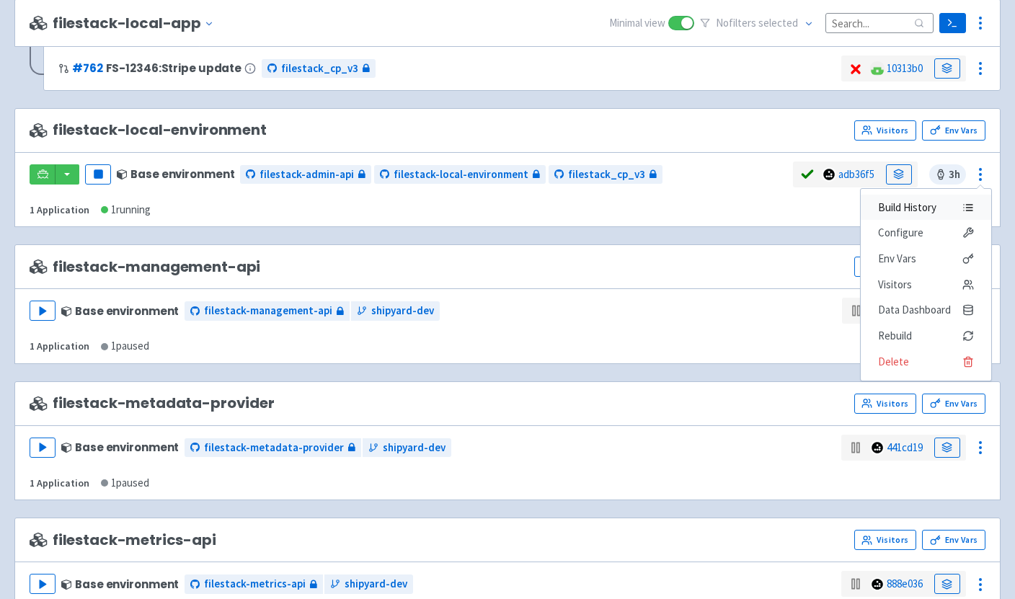
click at [928, 214] on span "Build History" at bounding box center [907, 207] width 58 height 20
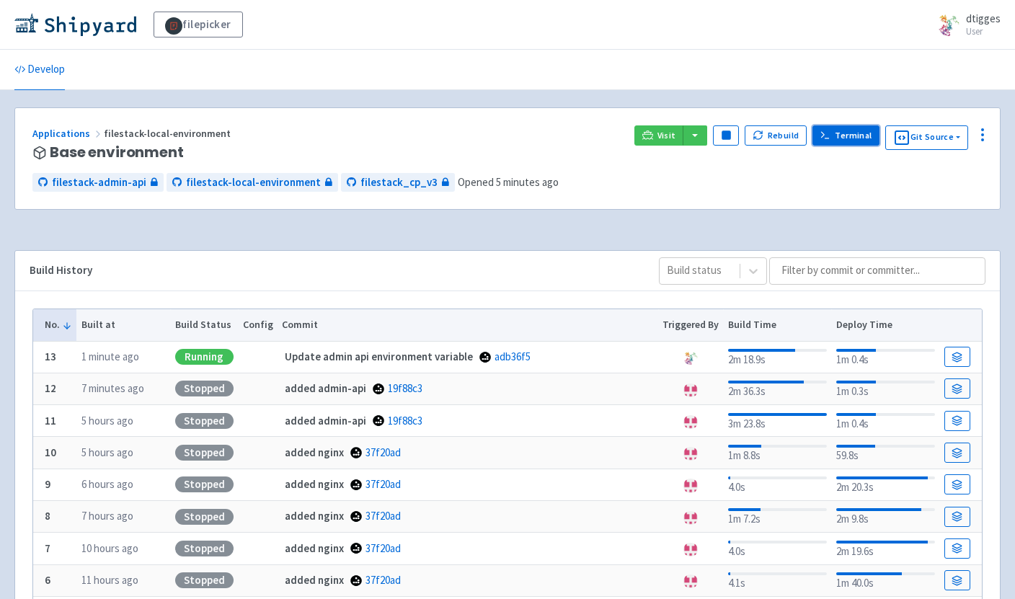
click at [838, 143] on link "Terminal" at bounding box center [845, 135] width 67 height 20
click at [565, 352] on div "Update admin api environment variable adb36f5" at bounding box center [464, 357] width 365 height 17
click at [484, 275] on div "Build History" at bounding box center [333, 270] width 606 height 17
click at [975, 135] on icon at bounding box center [982, 134] width 17 height 17
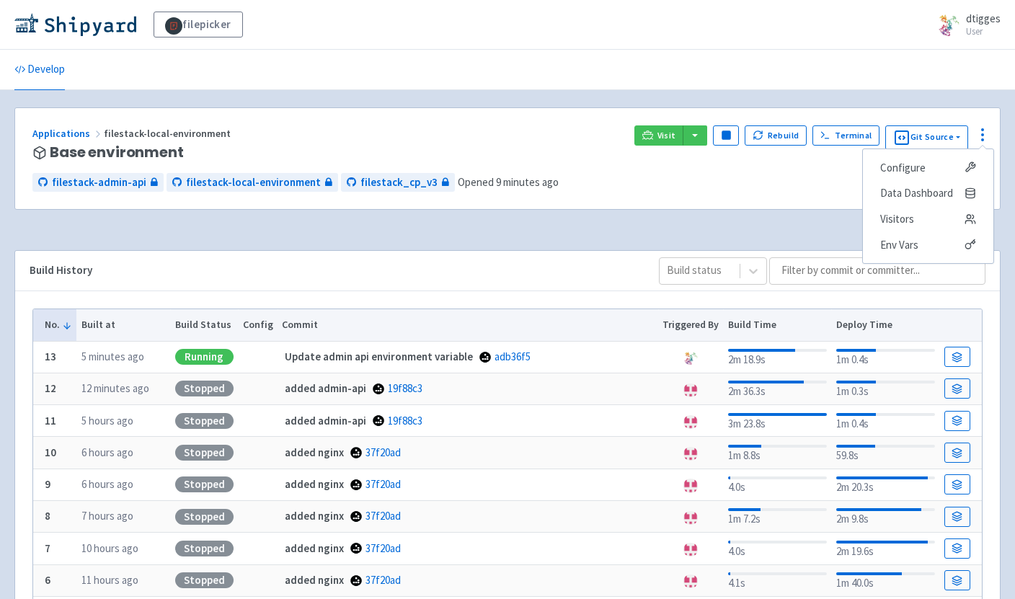
click at [824, 210] on div "Applications filestack-local-environment Base environment Visit Pause Rebuild T…" at bounding box center [507, 167] width 986 height 120
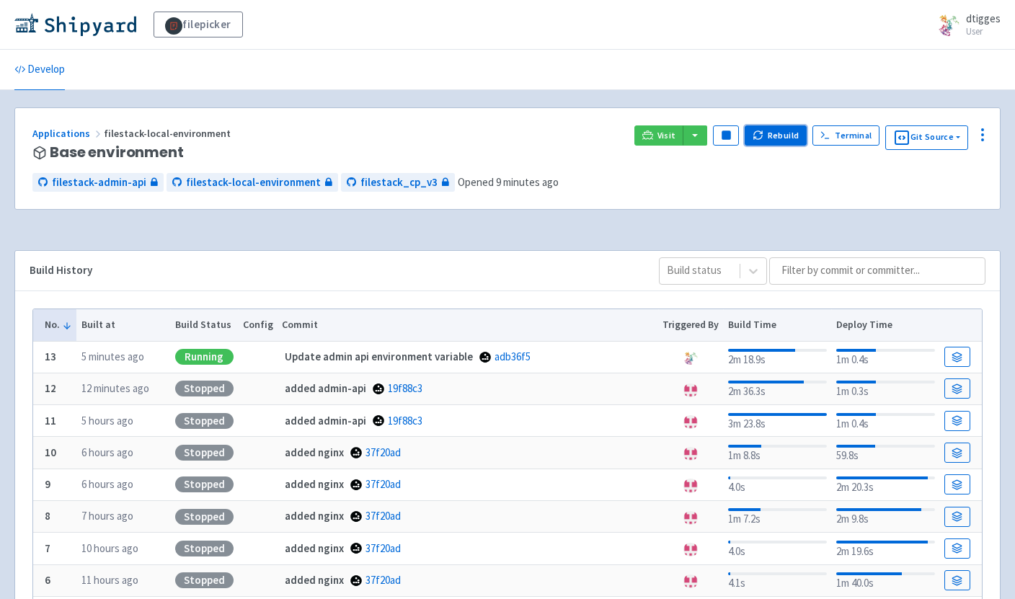
click at [773, 135] on button "Rebuild" at bounding box center [775, 135] width 62 height 20
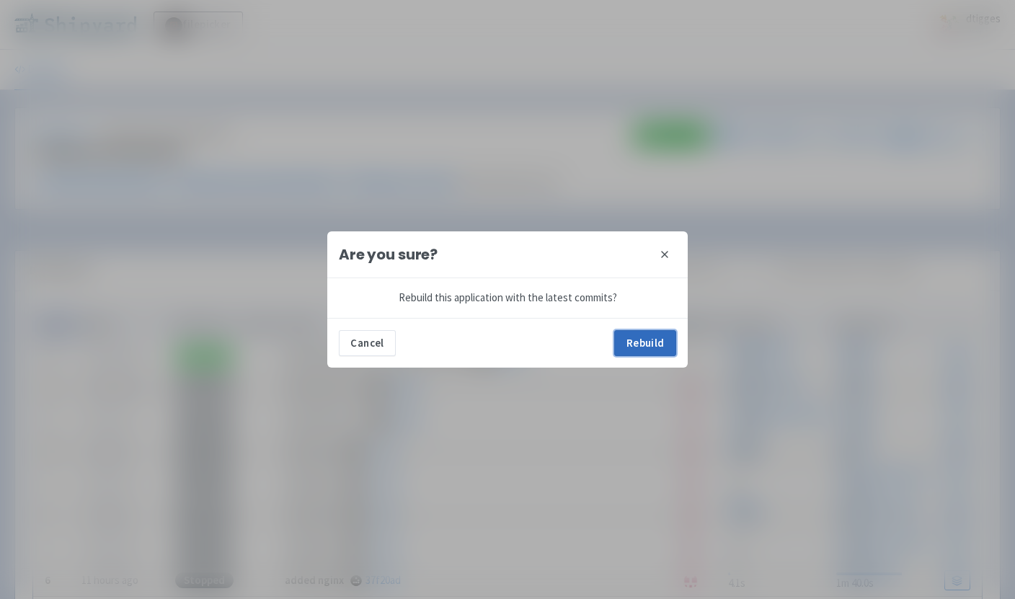
click at [636, 339] on button "Rebuild" at bounding box center [645, 343] width 62 height 26
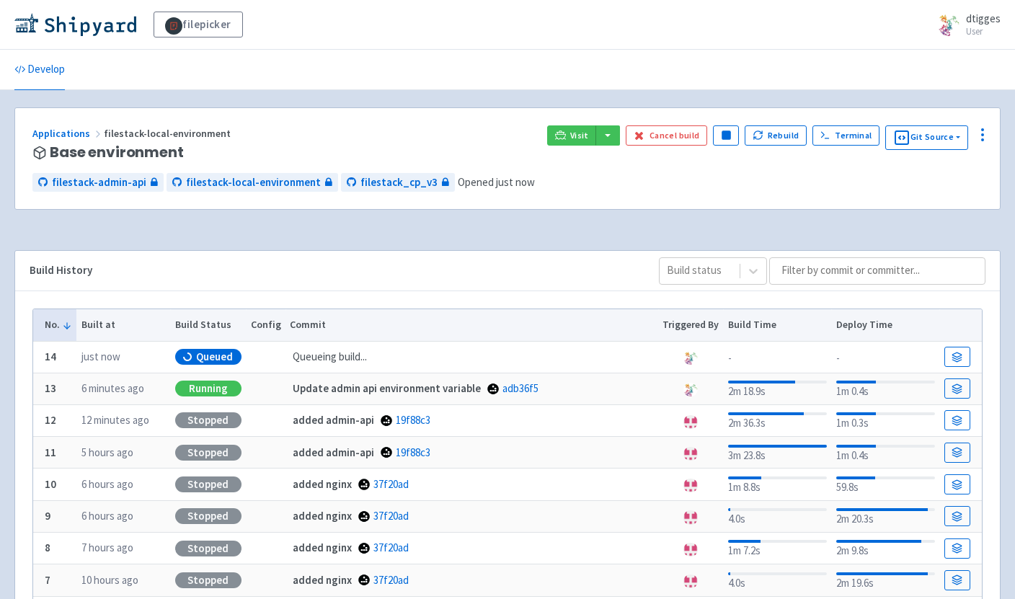
click at [588, 386] on div "Update admin api environment variable adb36f5" at bounding box center [468, 389] width 357 height 17
click at [957, 386] on icon at bounding box center [956, 388] width 11 height 11
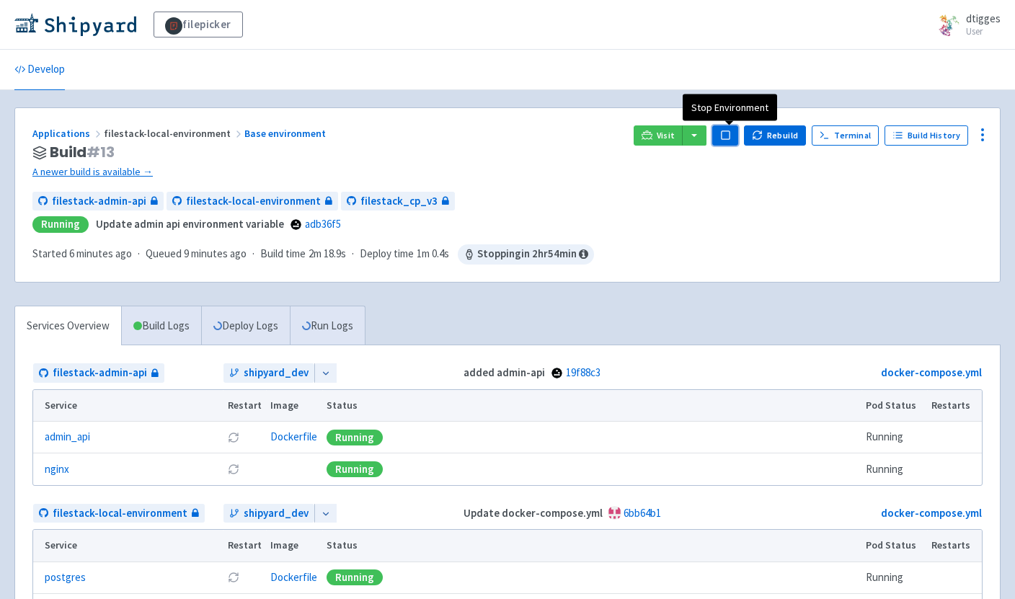
click at [734, 129] on button "Pause" at bounding box center [725, 135] width 26 height 20
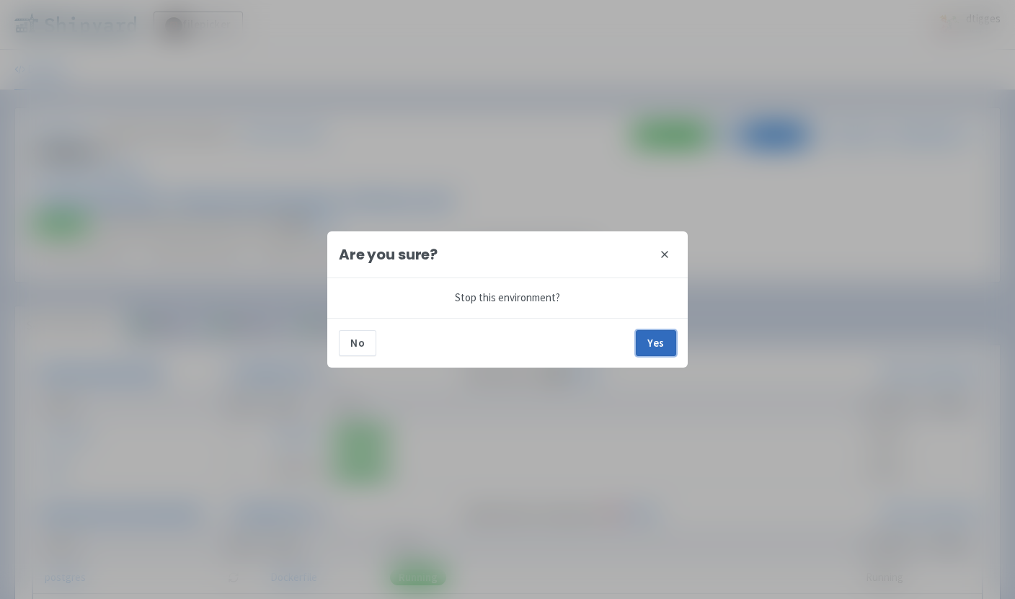
click at [663, 346] on button "Yes" at bounding box center [656, 343] width 40 height 26
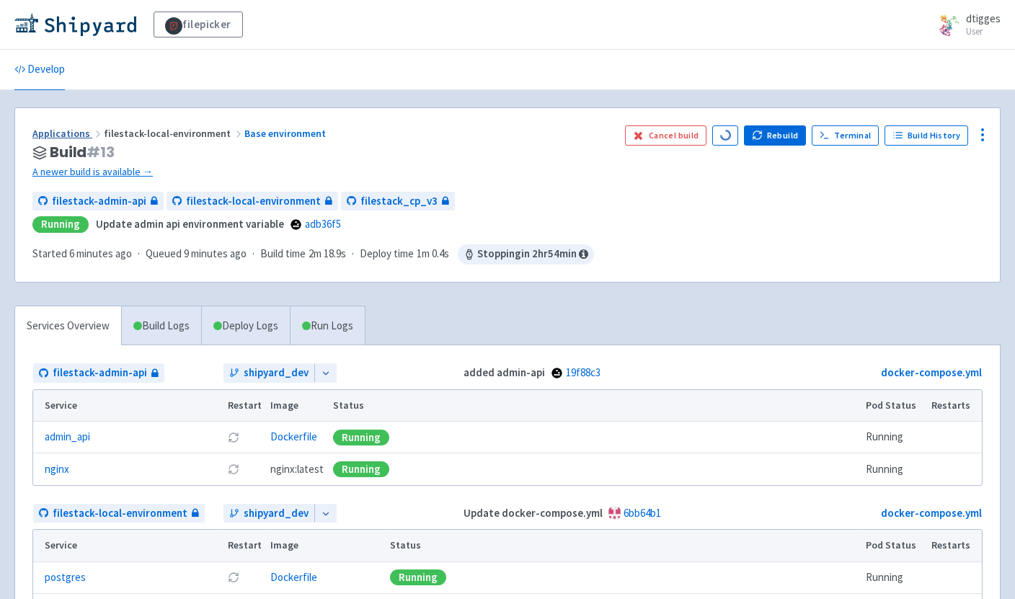
click at [65, 136] on link "Applications" at bounding box center [67, 133] width 71 height 13
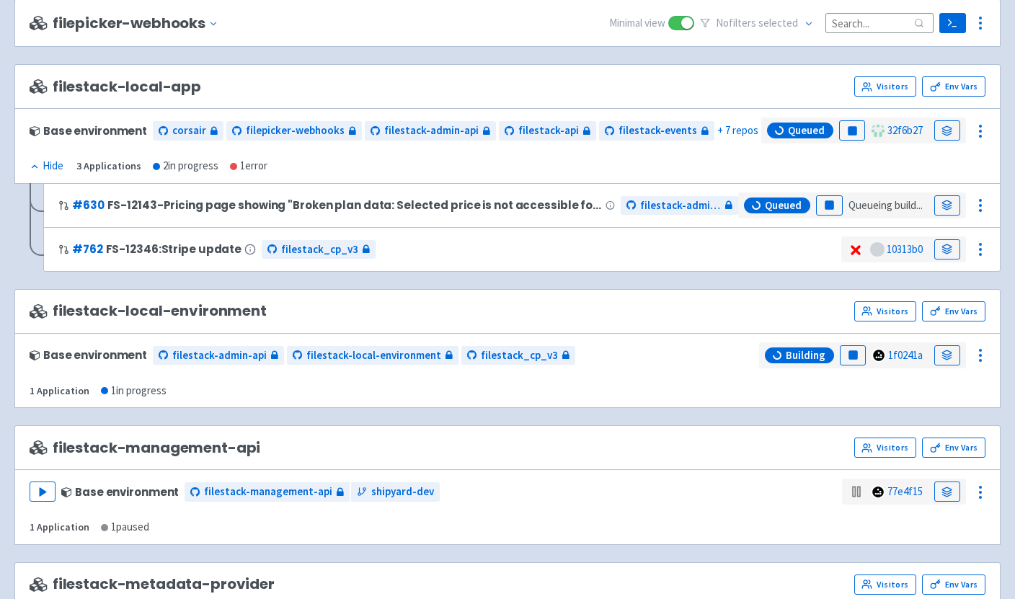
scroll to position [614, 0]
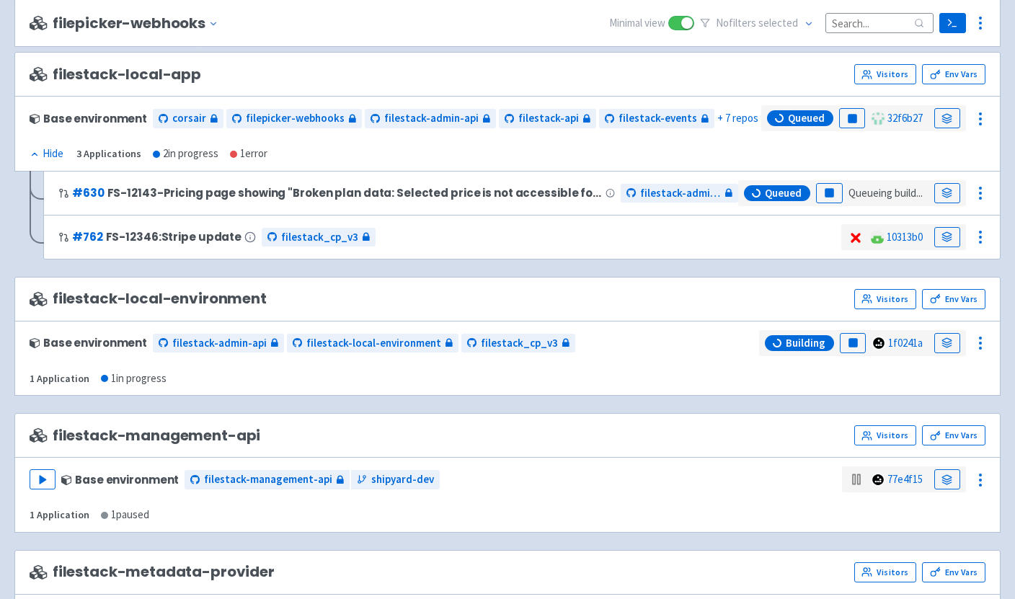
click at [552, 289] on div "filestack-local-environment Visitors Env Vars" at bounding box center [508, 299] width 956 height 20
click at [939, 340] on link at bounding box center [947, 343] width 26 height 20
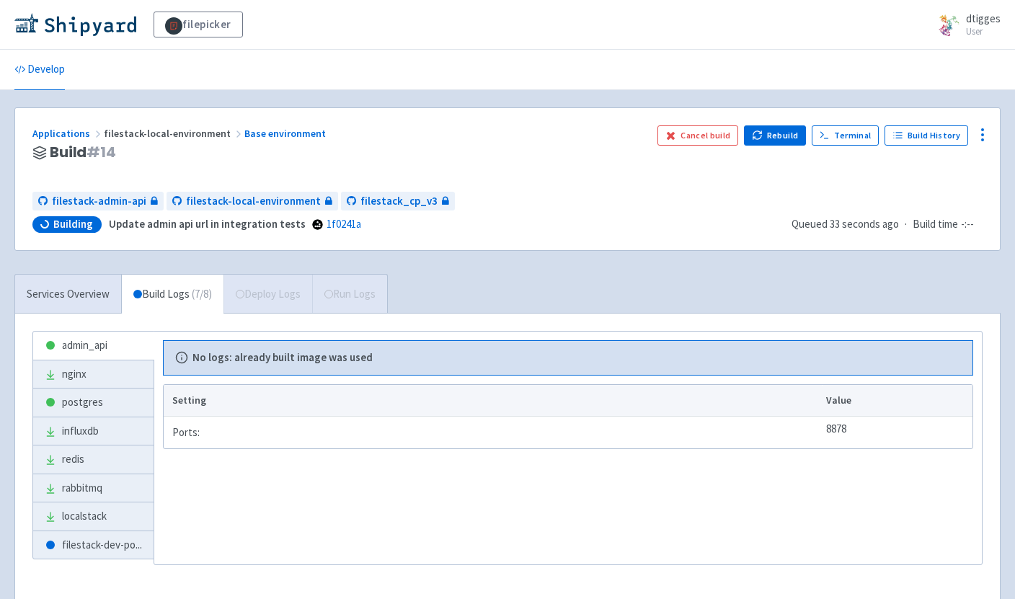
scroll to position [83, 0]
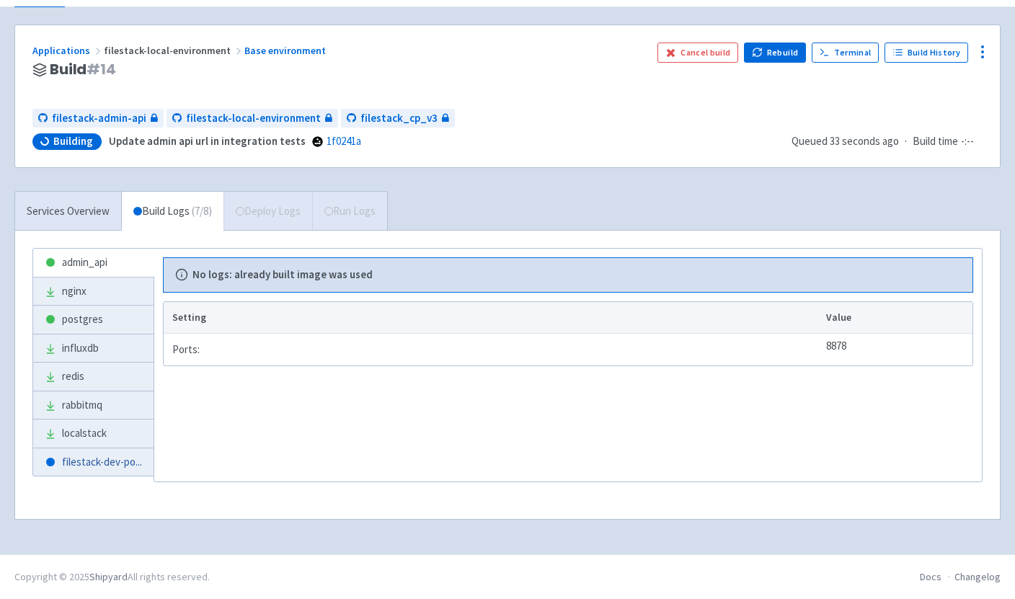
click at [65, 462] on span "filestack-dev-po ..." at bounding box center [102, 462] width 80 height 17
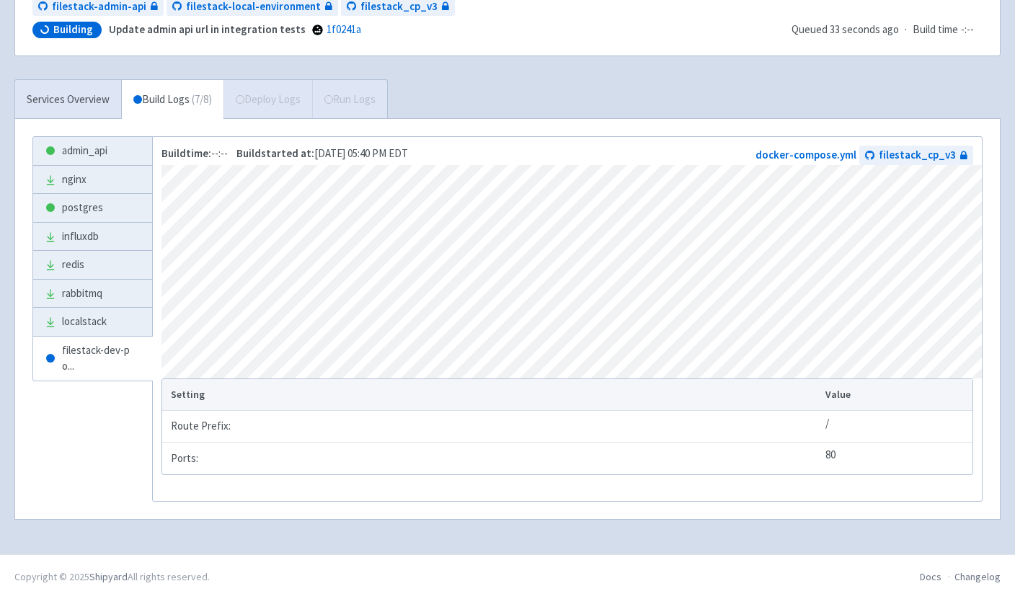
scroll to position [212, 0]
click at [79, 314] on link "localstack" at bounding box center [92, 322] width 119 height 28
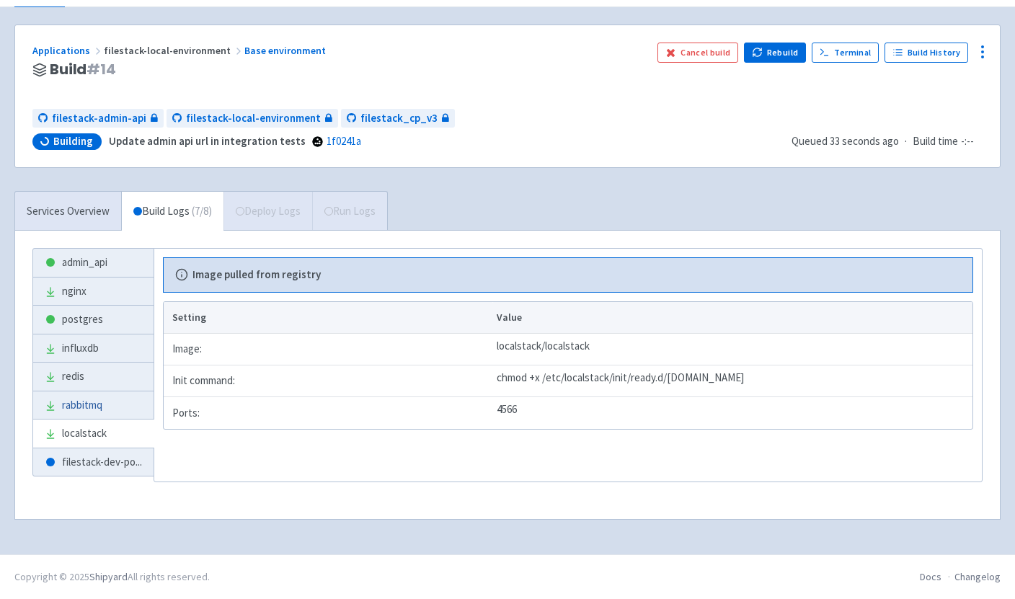
click at [90, 410] on link "rabbitmq" at bounding box center [93, 405] width 120 height 28
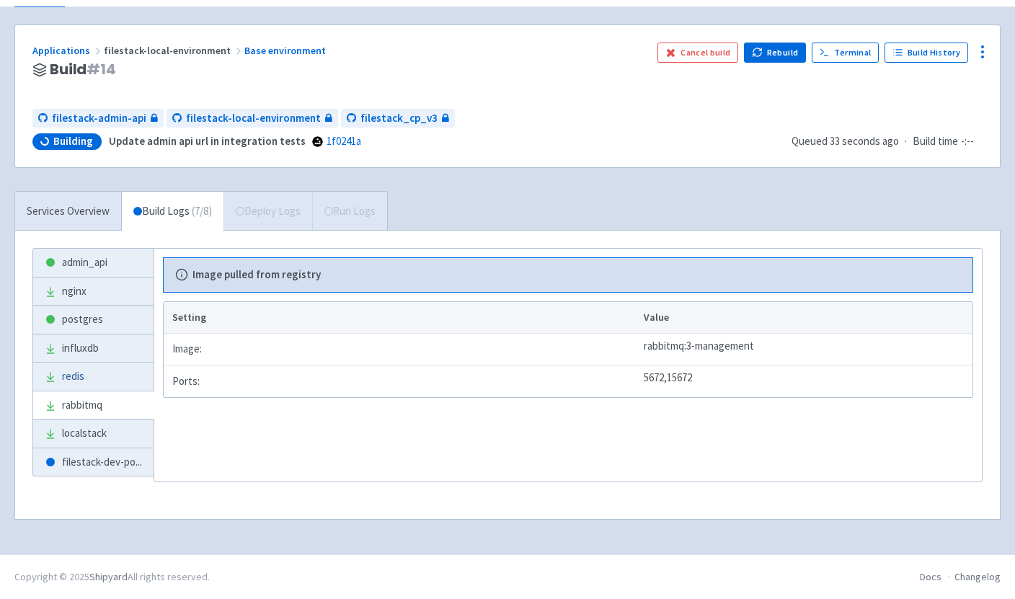
click at [98, 382] on link "redis" at bounding box center [93, 377] width 120 height 28
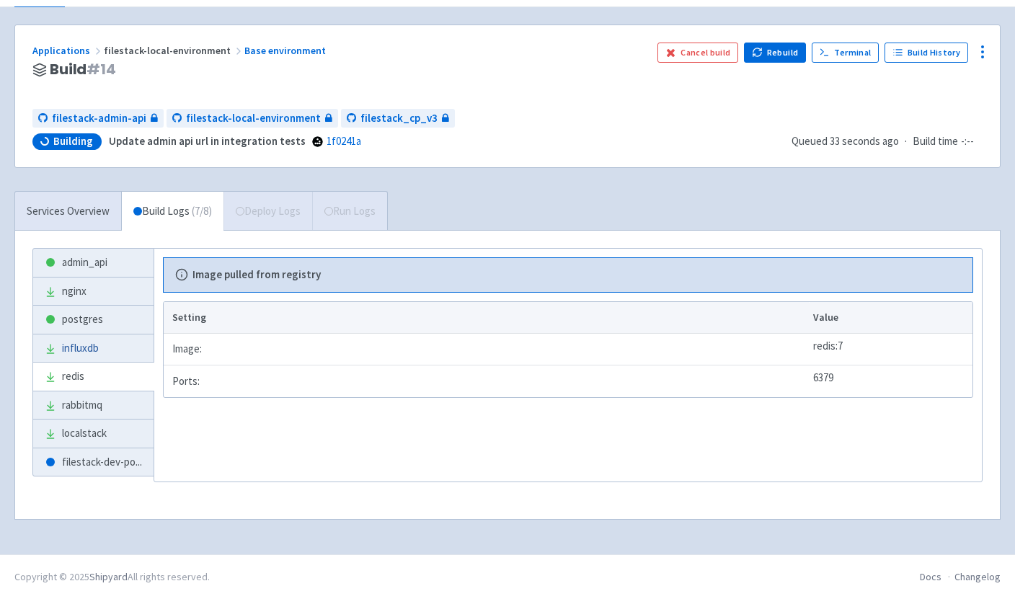
click at [106, 352] on link "influxdb" at bounding box center [93, 348] width 120 height 28
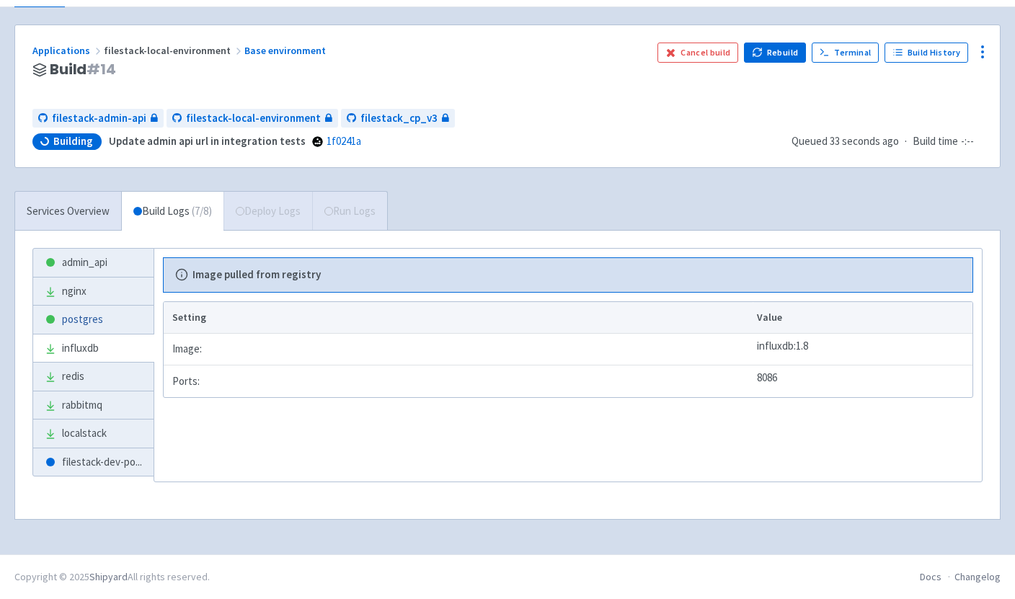
click at [110, 324] on link "postgres" at bounding box center [93, 320] width 120 height 28
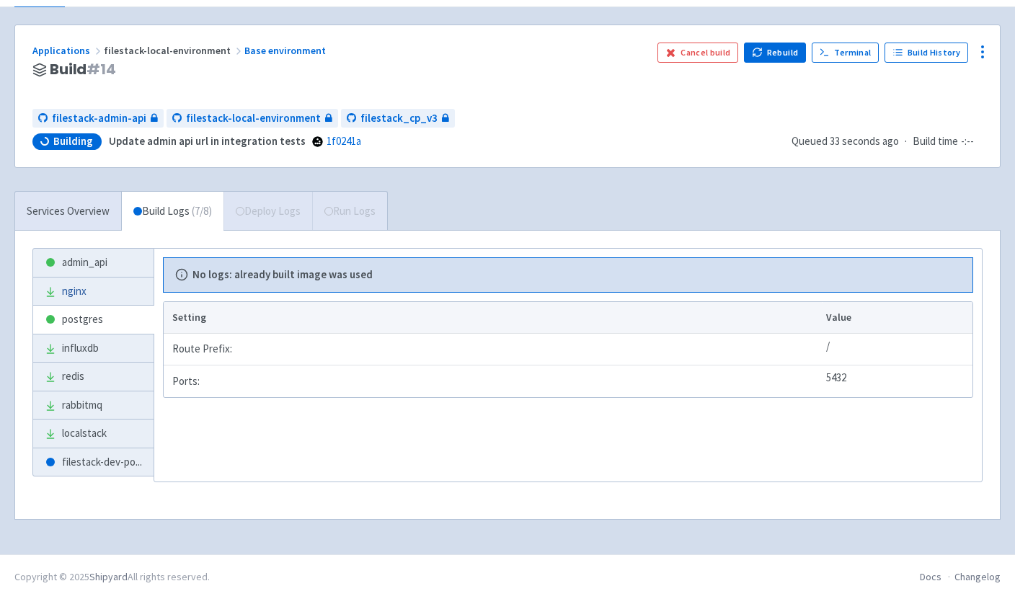
click at [116, 295] on link "nginx" at bounding box center [93, 291] width 120 height 28
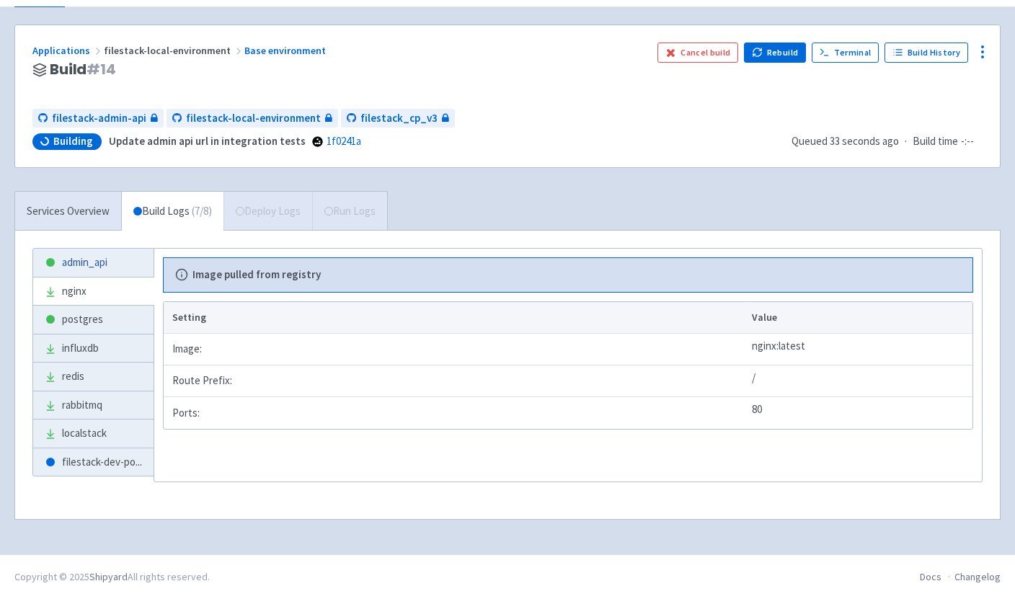
click at [119, 265] on link "admin_api" at bounding box center [93, 263] width 120 height 28
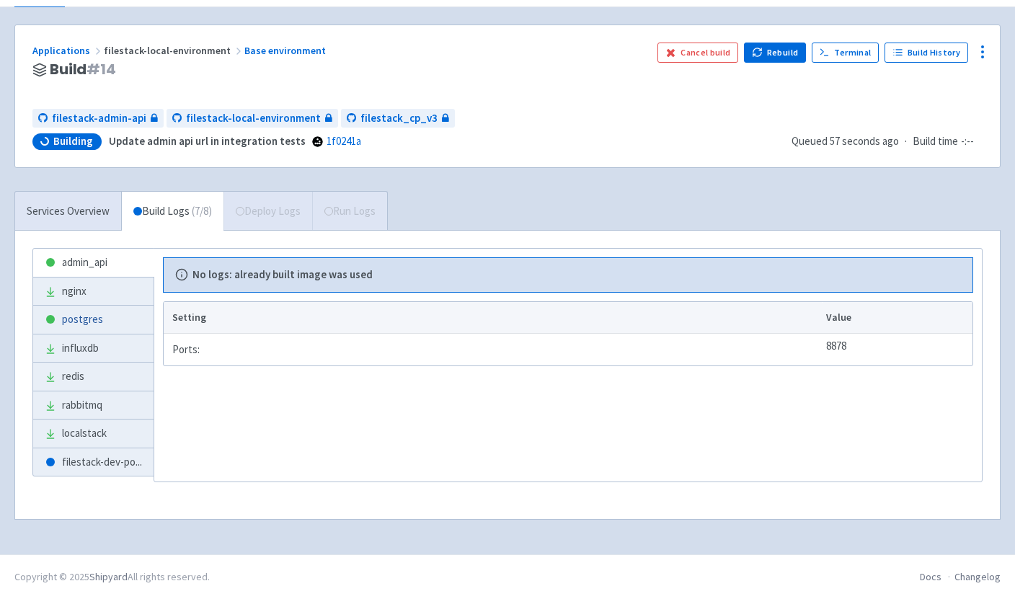
click at [112, 321] on link "postgres" at bounding box center [93, 320] width 120 height 28
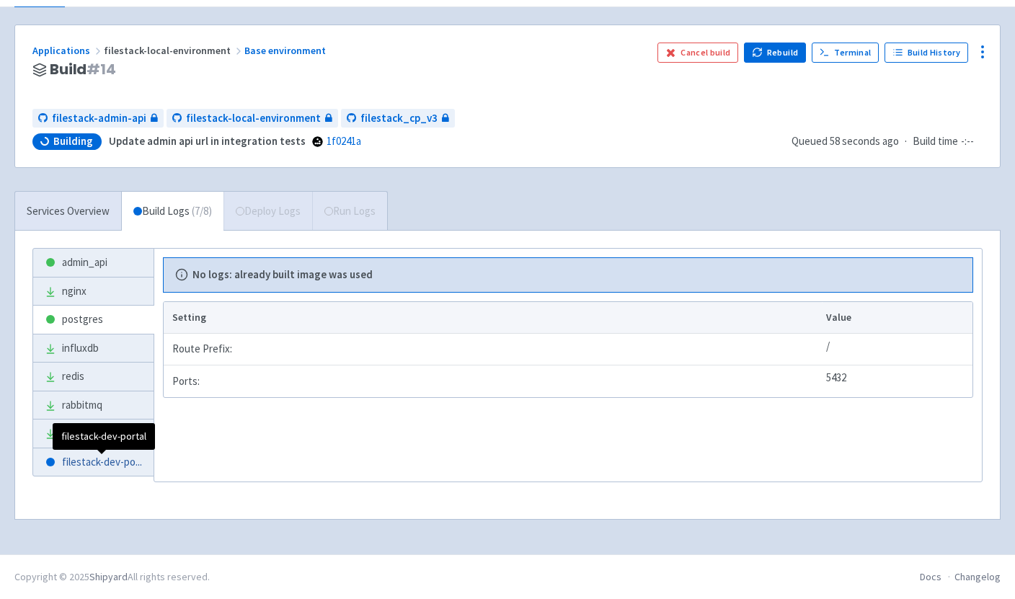
click at [102, 456] on span "filestack-dev-po ..." at bounding box center [102, 462] width 80 height 17
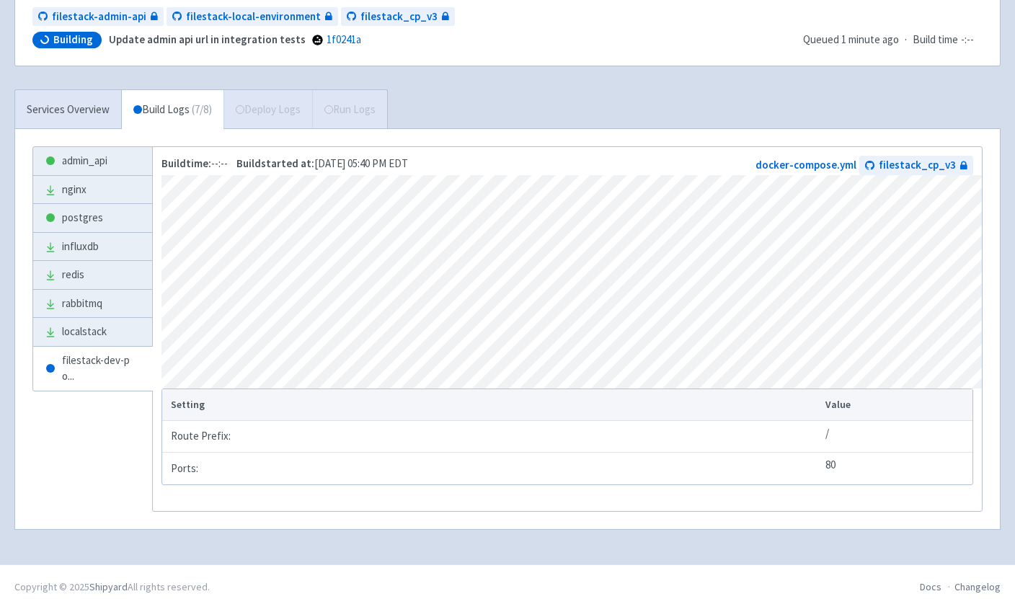
scroll to position [181, 0]
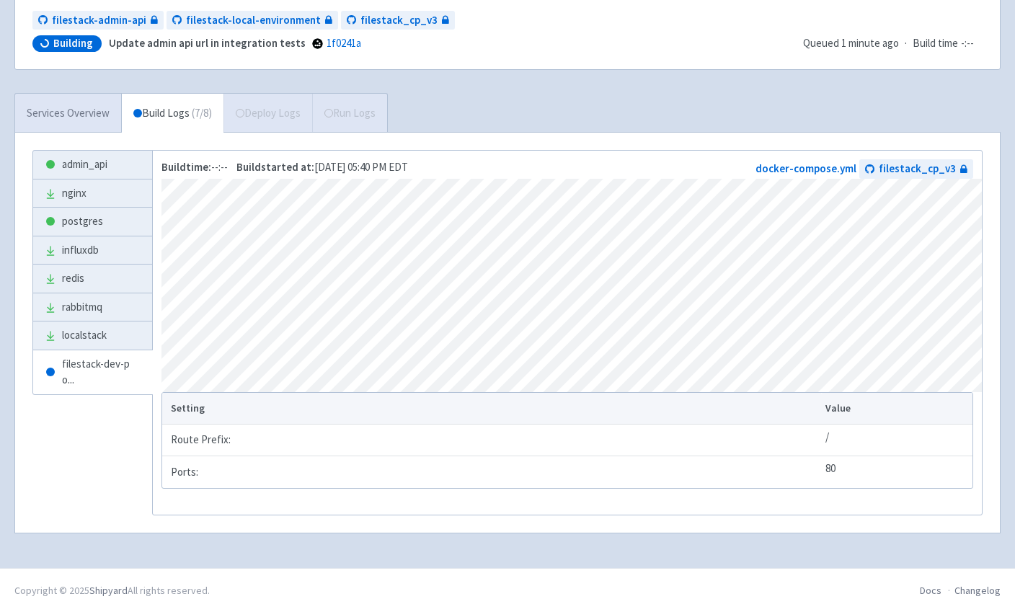
click at [86, 125] on link "Services Overview" at bounding box center [68, 114] width 106 height 40
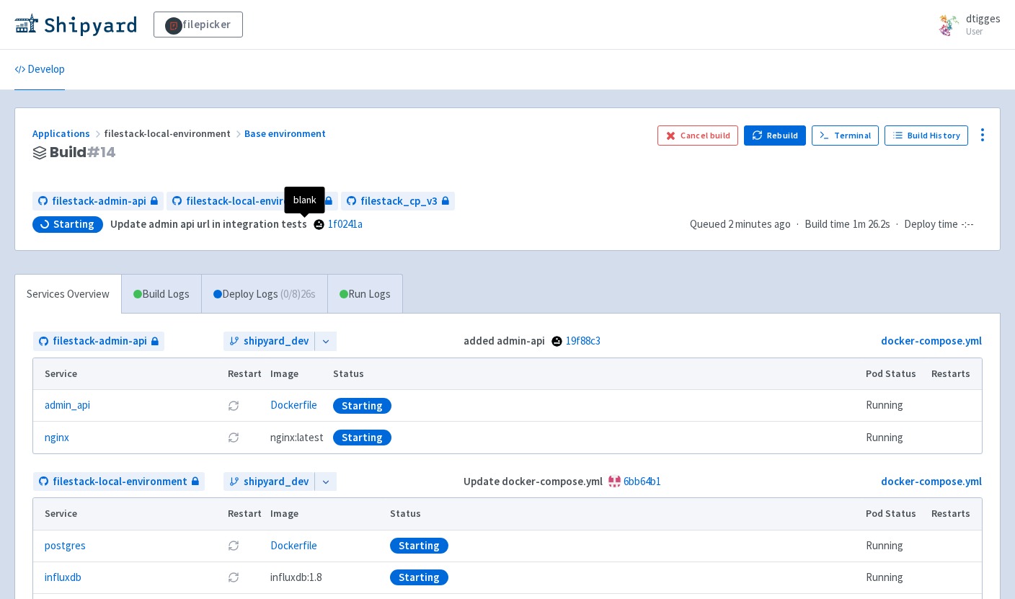
click at [312, 225] on span at bounding box center [319, 225] width 14 height 14
click at [532, 256] on div "Applications filestack-local-environment Base environment Build # 14 Cancel bui…" at bounding box center [507, 478] width 986 height 743
click at [40, 74] on link "Develop" at bounding box center [39, 70] width 50 height 40
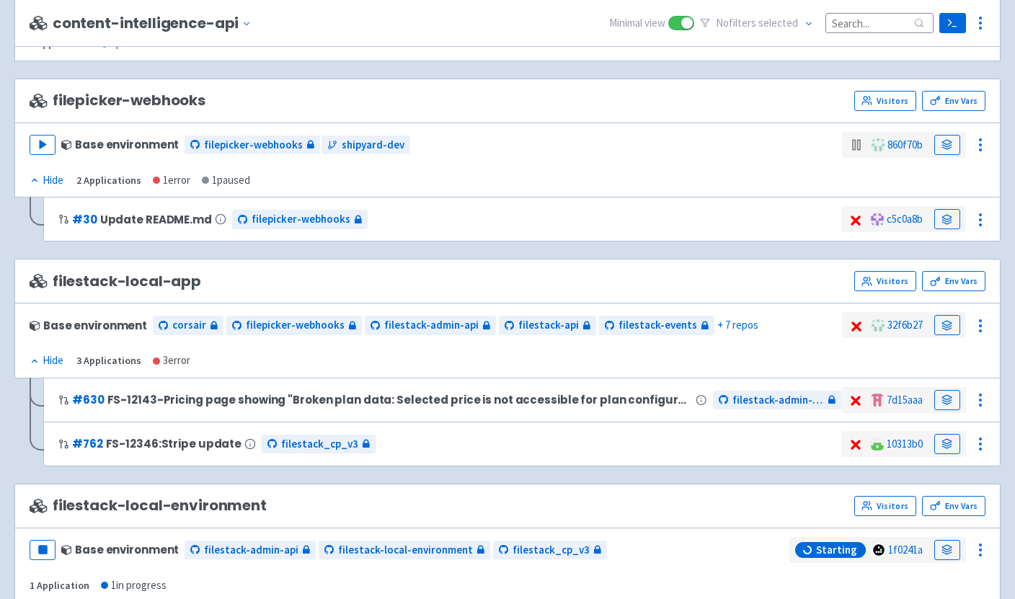
scroll to position [616, 0]
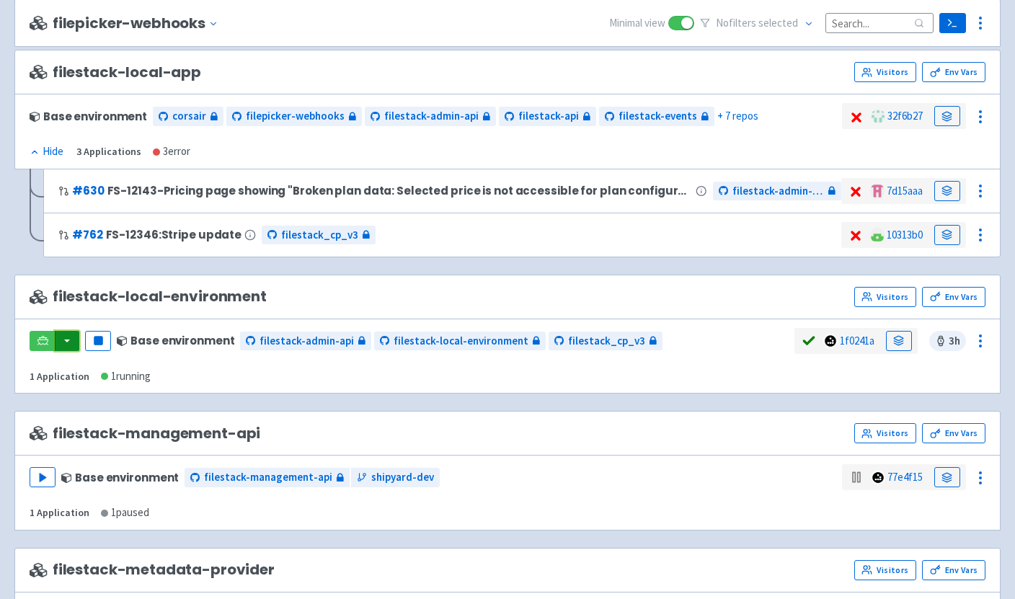
click at [70, 347] on button "button" at bounding box center [67, 341] width 25 height 20
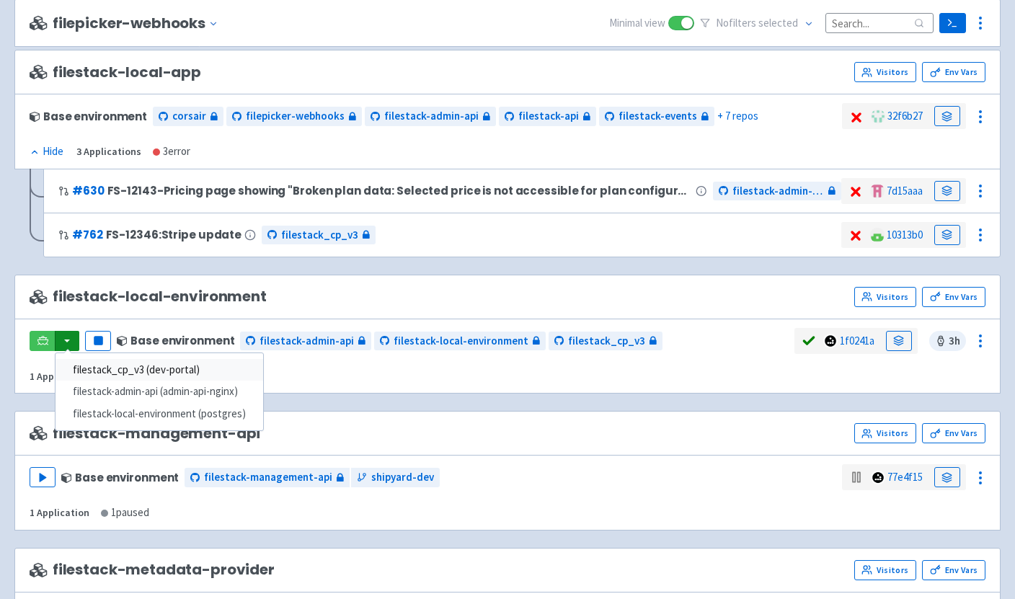
click at [111, 364] on link "filestack_cp_v3 (dev-portal)" at bounding box center [159, 370] width 208 height 22
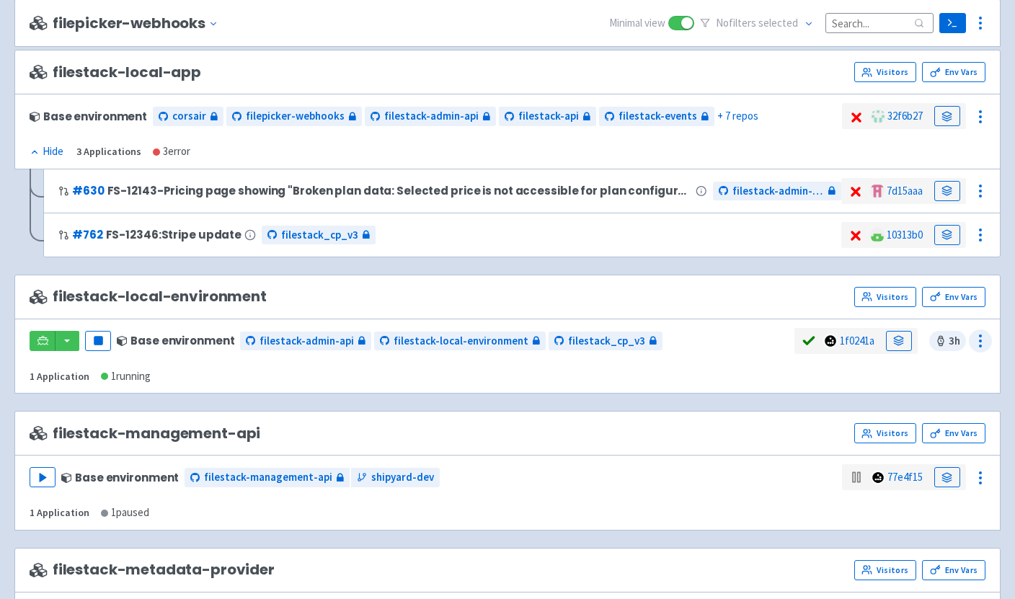
click at [981, 338] on icon at bounding box center [980, 340] width 17 height 17
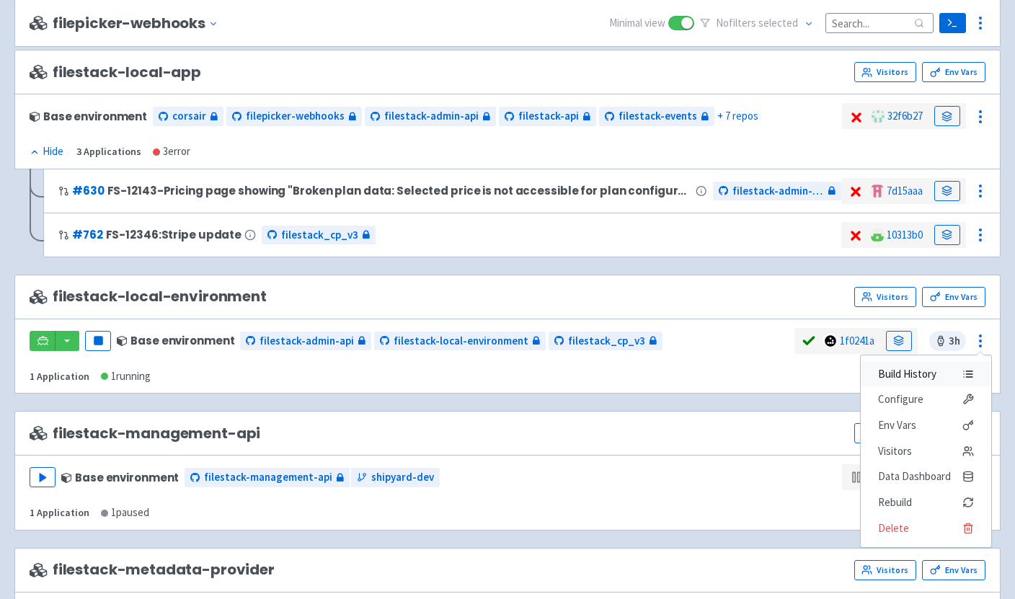
click at [967, 373] on icon at bounding box center [968, 374] width 12 height 12
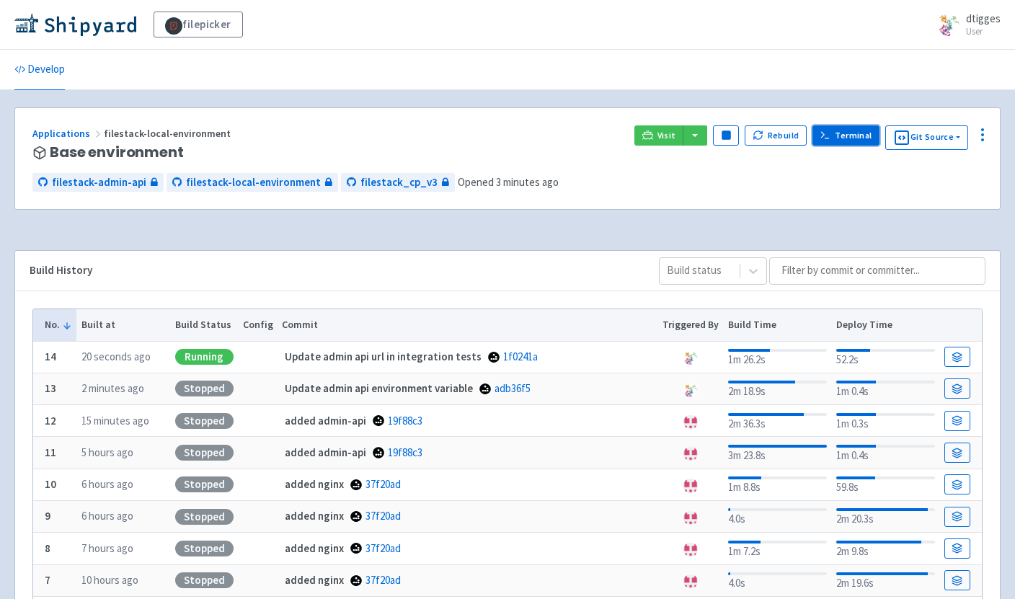
click at [855, 141] on link "Terminal" at bounding box center [845, 135] width 67 height 20
click at [956, 134] on button "Git Source" at bounding box center [926, 137] width 83 height 25
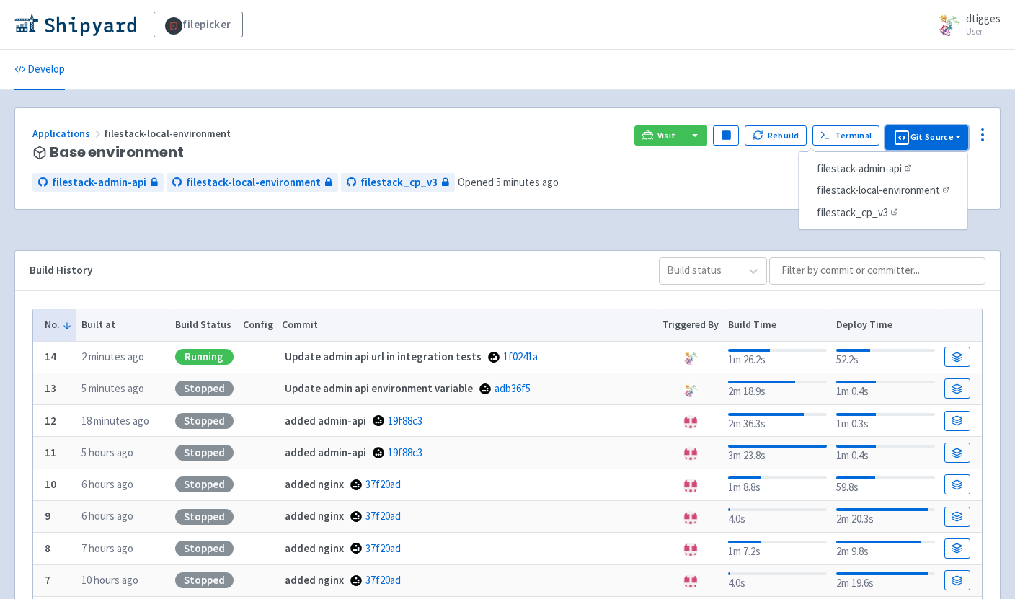
click at [956, 134] on button "Git Source" at bounding box center [926, 137] width 83 height 25
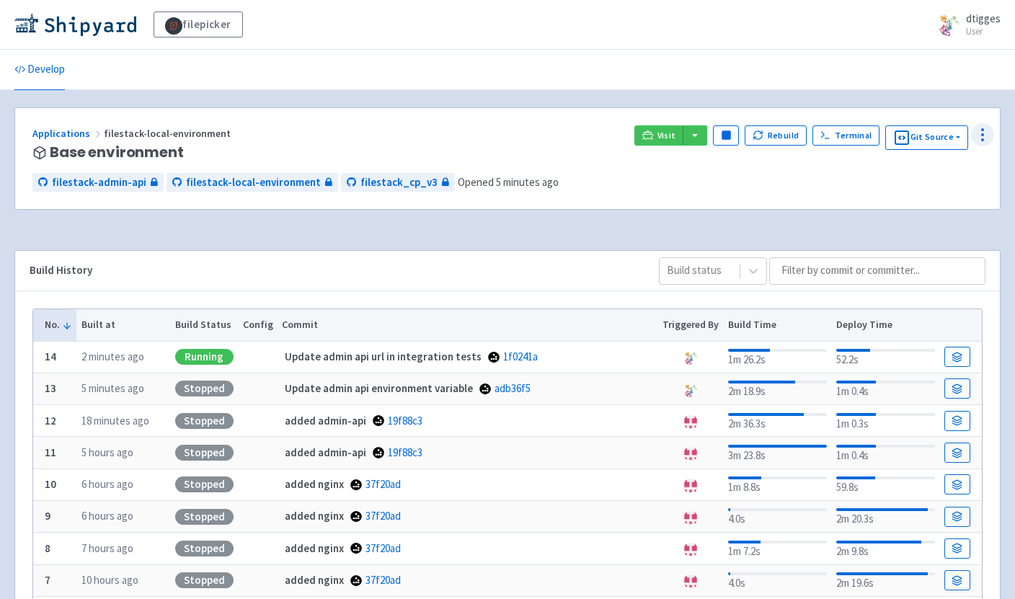
click at [983, 138] on icon at bounding box center [982, 134] width 17 height 17
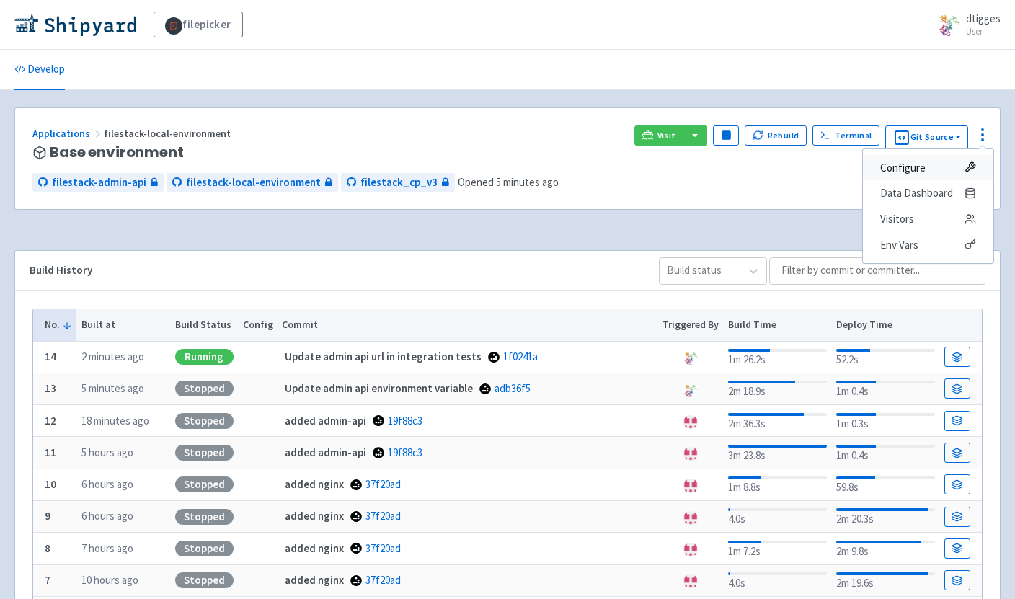
click at [933, 174] on span "Configure" at bounding box center [928, 168] width 96 height 20
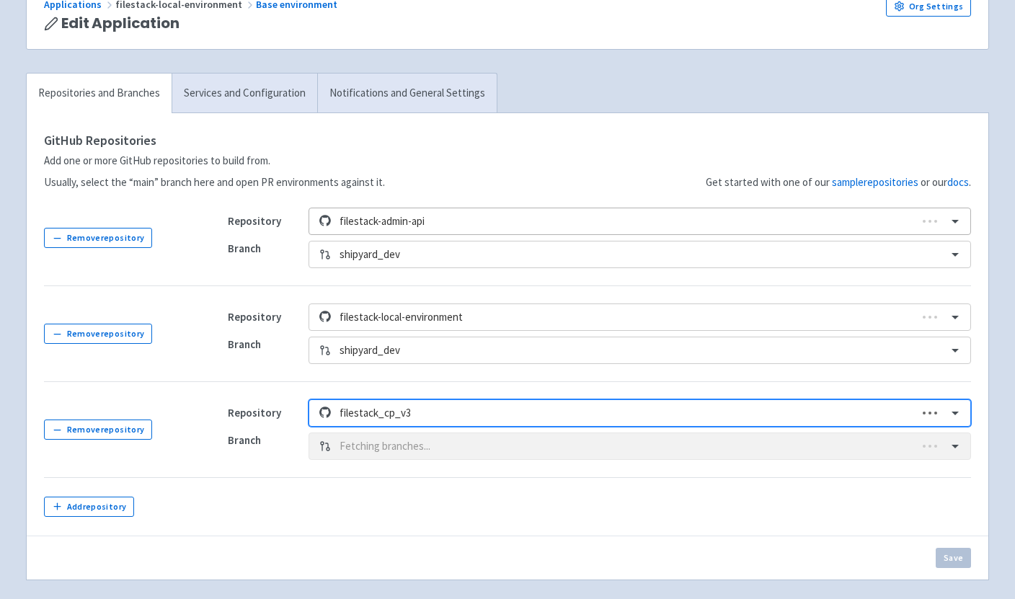
scroll to position [178, 0]
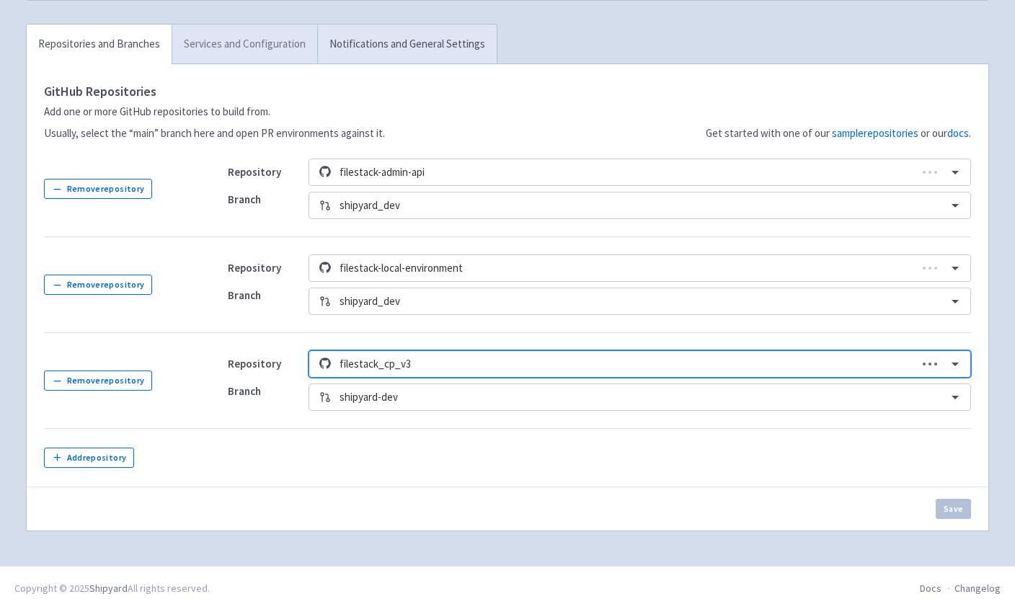
click at [252, 63] on link "Services and Configuration" at bounding box center [245, 45] width 146 height 40
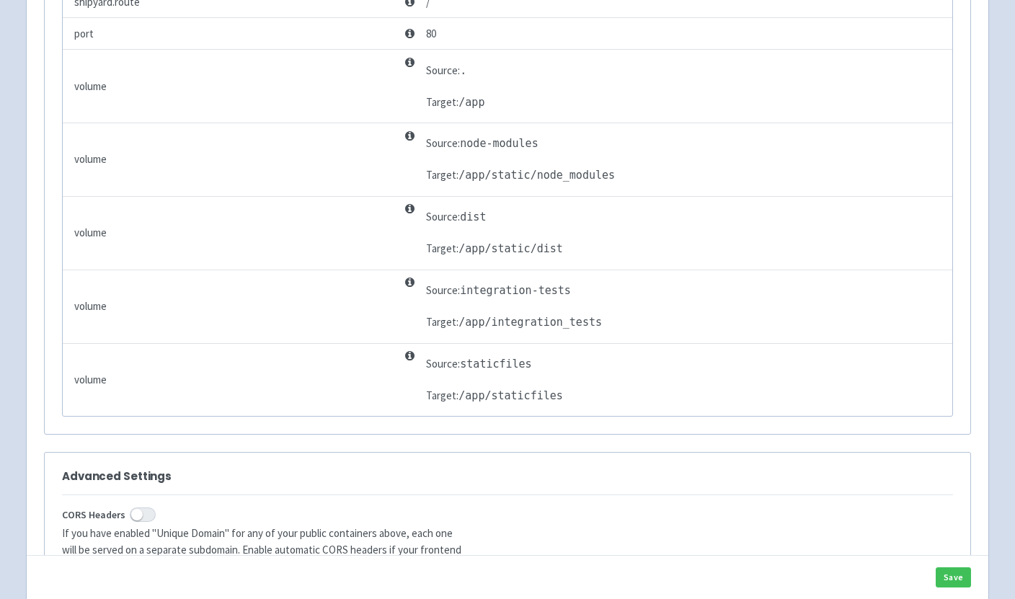
scroll to position [1792, 0]
